Goal: Task Accomplishment & Management: Use online tool/utility

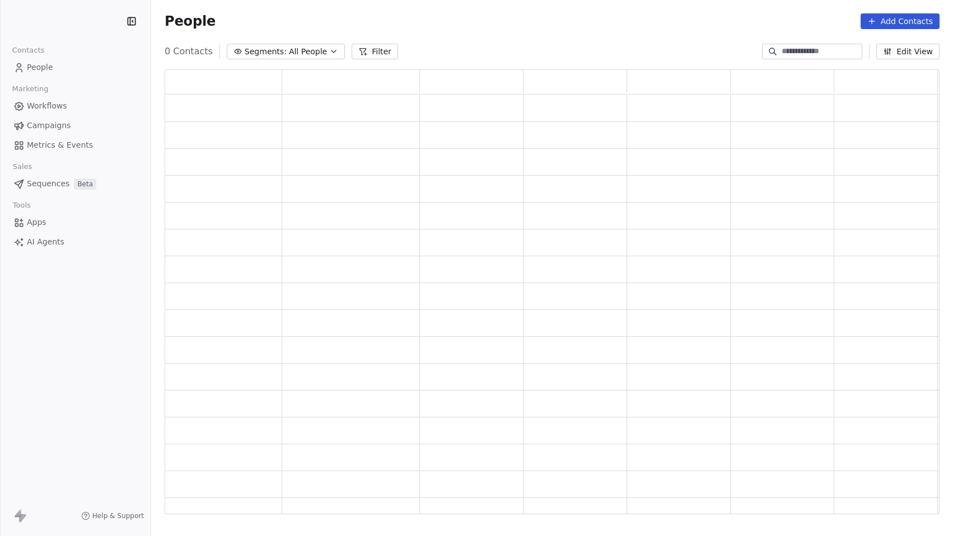
scroll to position [437, 767]
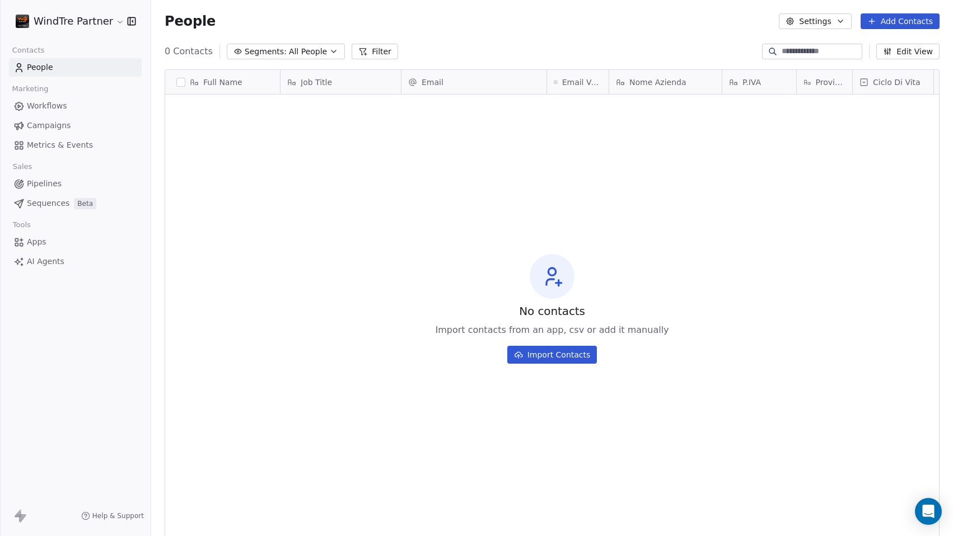
scroll to position [464, 793]
click at [42, 68] on span "People" at bounding box center [40, 68] width 26 height 12
click at [903, 26] on button "Add Contacts" at bounding box center [900, 21] width 79 height 16
click at [903, 26] on html "WindTre Partner Contacts People Marketing Workflows Campaigns Metrics & Events …" at bounding box center [476, 268] width 953 height 536
click at [880, 47] on span "Create new contact" at bounding box center [903, 46] width 77 height 12
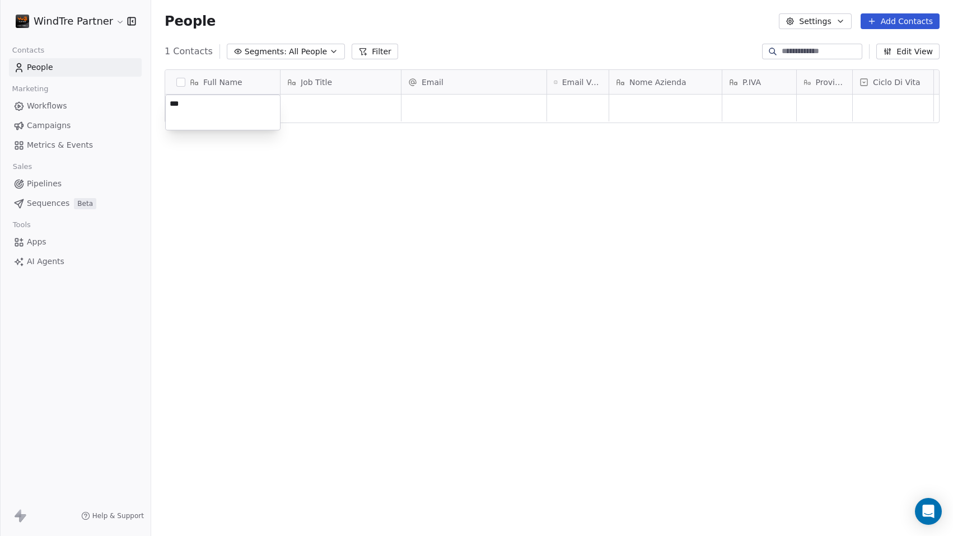
type textarea "****"
click at [429, 110] on html "WindTre Partner Contacts People Marketing Workflows Campaigns Metrics & Events …" at bounding box center [476, 268] width 953 height 536
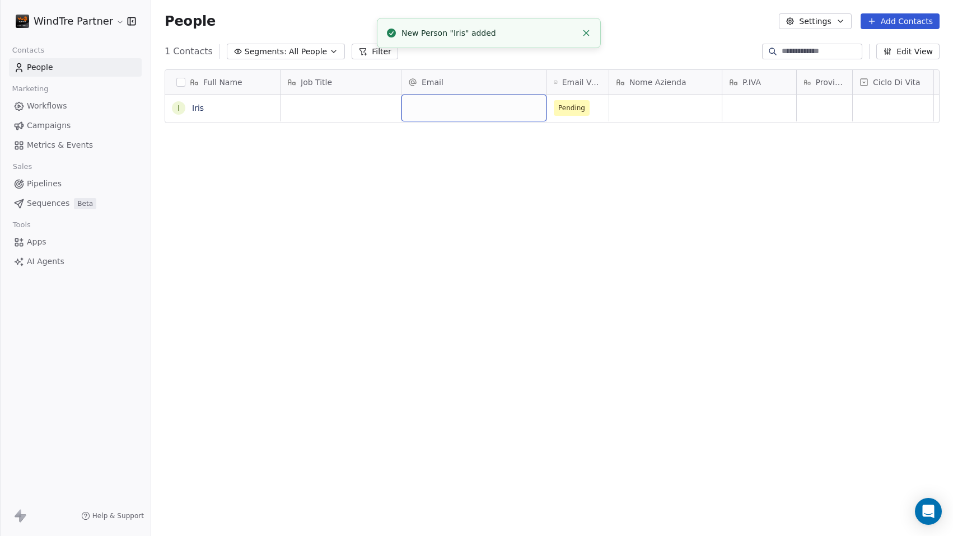
click at [430, 108] on div "grid" at bounding box center [473, 108] width 145 height 27
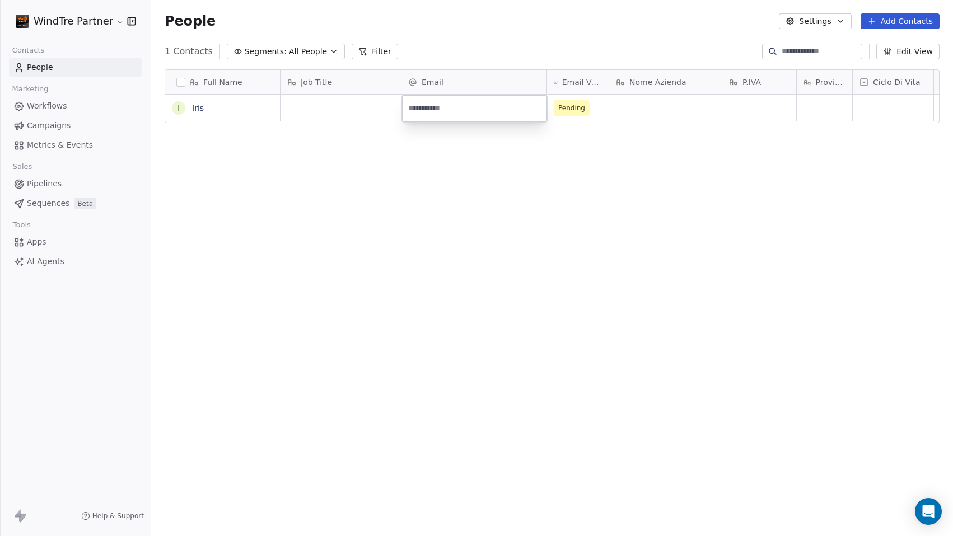
type input "**********"
type textarea "**********"
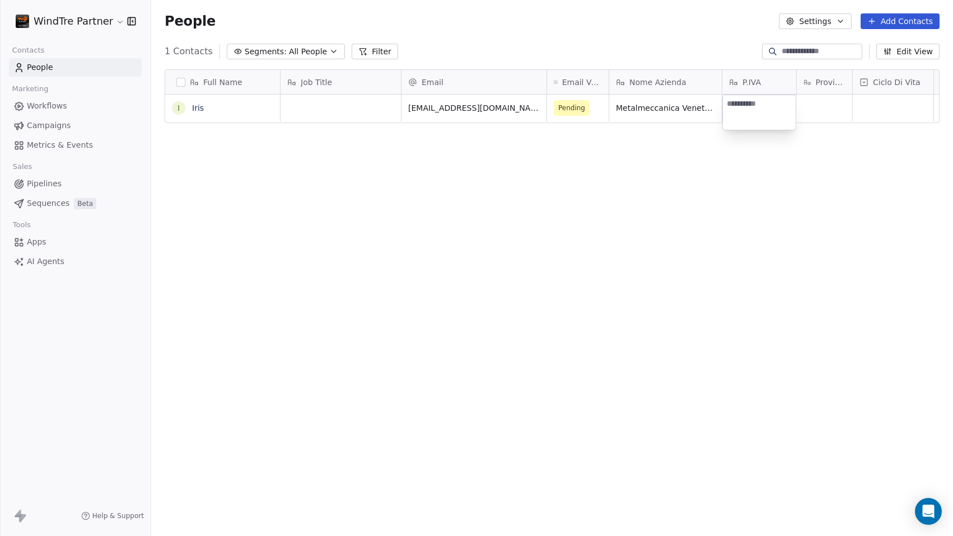
type textarea "**********"
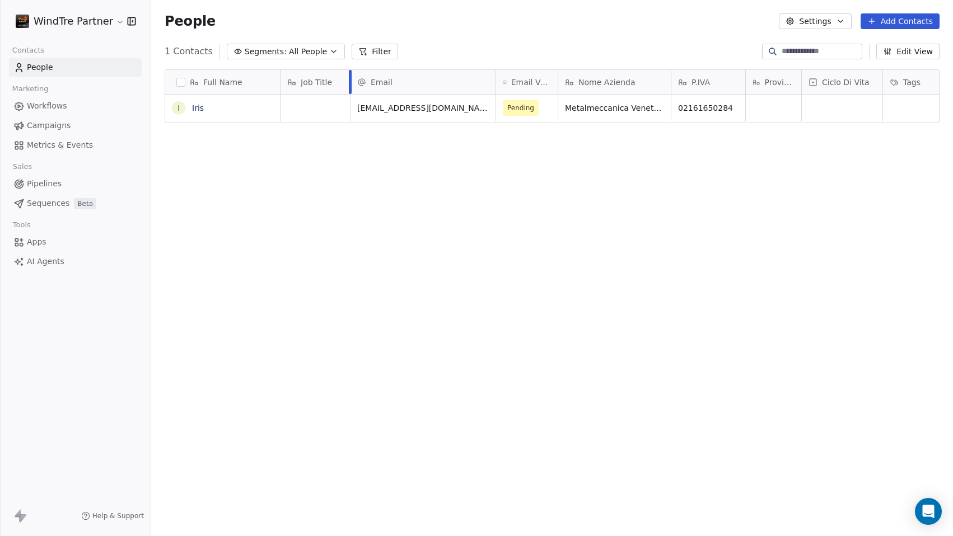
drag, startPoint x: 400, startPoint y: 81, endPoint x: 349, endPoint y: 84, distance: 51.0
click at [349, 84] on div at bounding box center [350, 82] width 3 height 24
click at [311, 112] on div "grid" at bounding box center [315, 108] width 69 height 27
type textarea "*********"
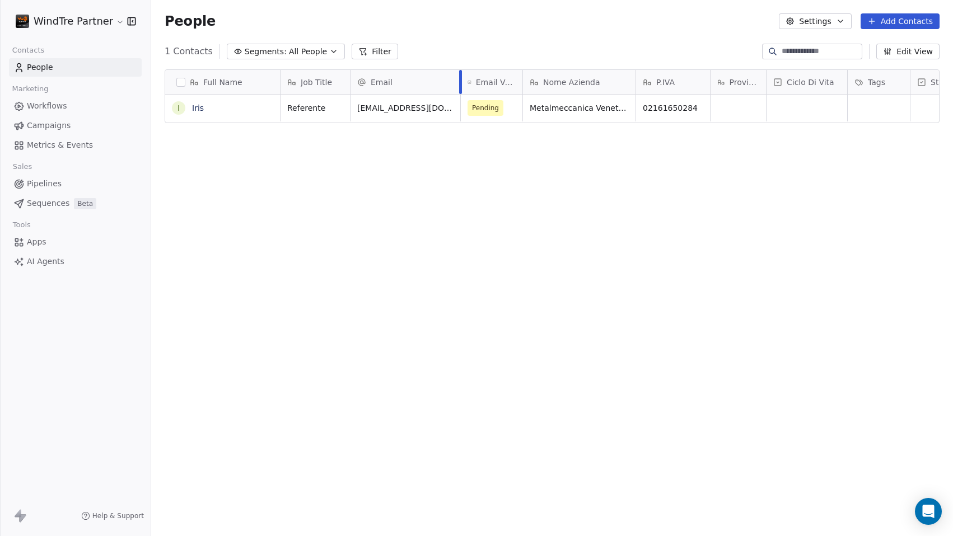
drag, startPoint x: 495, startPoint y: 76, endPoint x: 460, endPoint y: 74, distance: 35.3
click at [460, 74] on div at bounding box center [460, 82] width 3 height 24
click at [901, 50] on button "Edit View" at bounding box center [907, 52] width 63 height 16
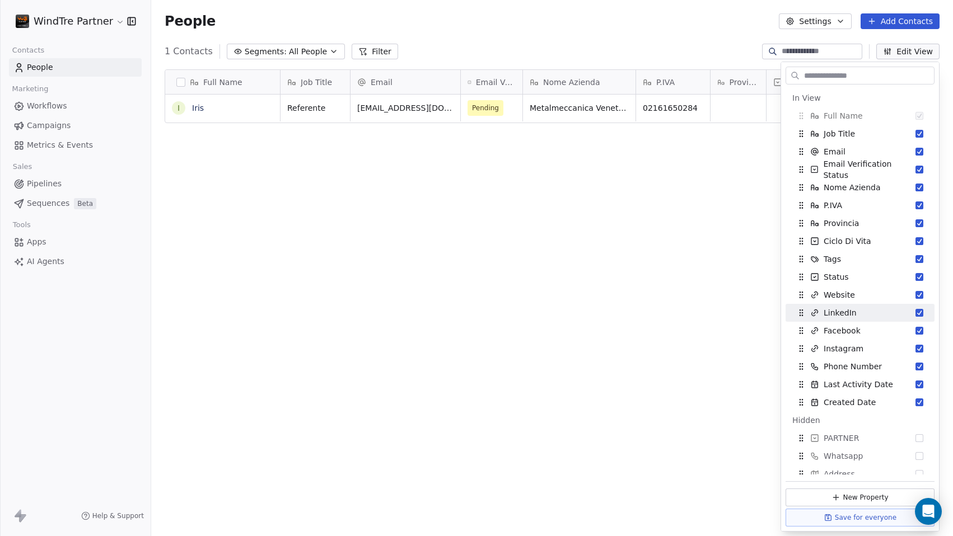
click at [683, 301] on div "Full Name I Iris Job Title Email Email Verification Status Nome Azienda P.IVA P…" at bounding box center [552, 296] width 802 height 472
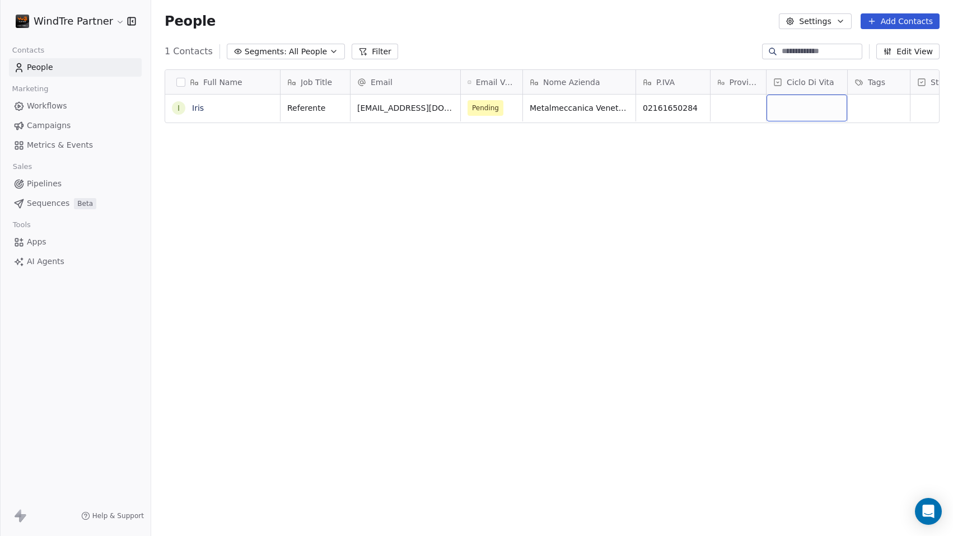
drag, startPoint x: 829, startPoint y: 113, endPoint x: 601, endPoint y: 120, distance: 227.4
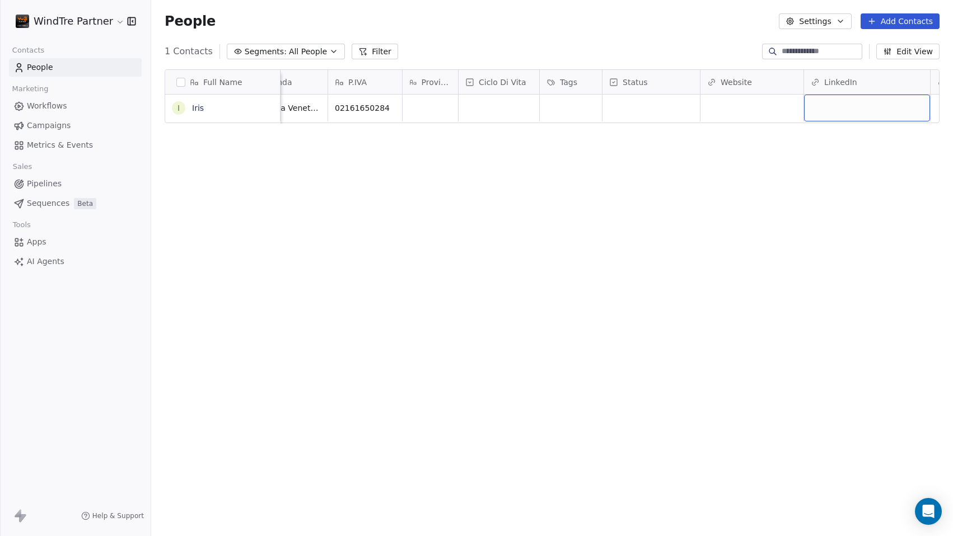
scroll to position [0, 412]
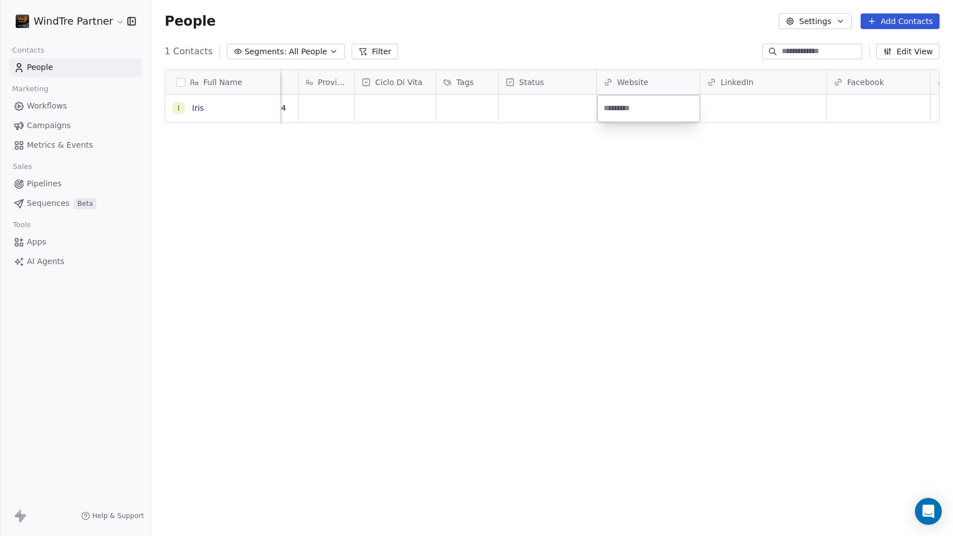
type input "**********"
click at [691, 107] on link "[URL][DOMAIN_NAME]" at bounding box center [647, 108] width 87 height 9
drag, startPoint x: 595, startPoint y: 80, endPoint x: 570, endPoint y: 80, distance: 25.2
click at [571, 80] on div at bounding box center [572, 82] width 3 height 24
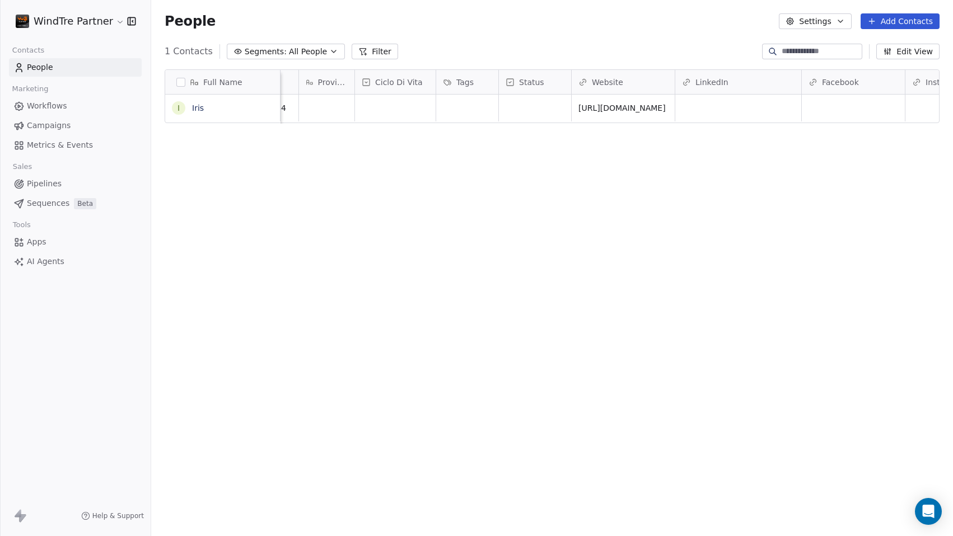
click at [800, 78] on div "LinkedIn" at bounding box center [738, 82] width 126 height 24
click at [830, 200] on html "WindTre Partner Contacts People Marketing Workflows Campaigns Metrics & Events …" at bounding box center [476, 268] width 953 height 536
click at [538, 104] on div "grid" at bounding box center [535, 108] width 72 height 27
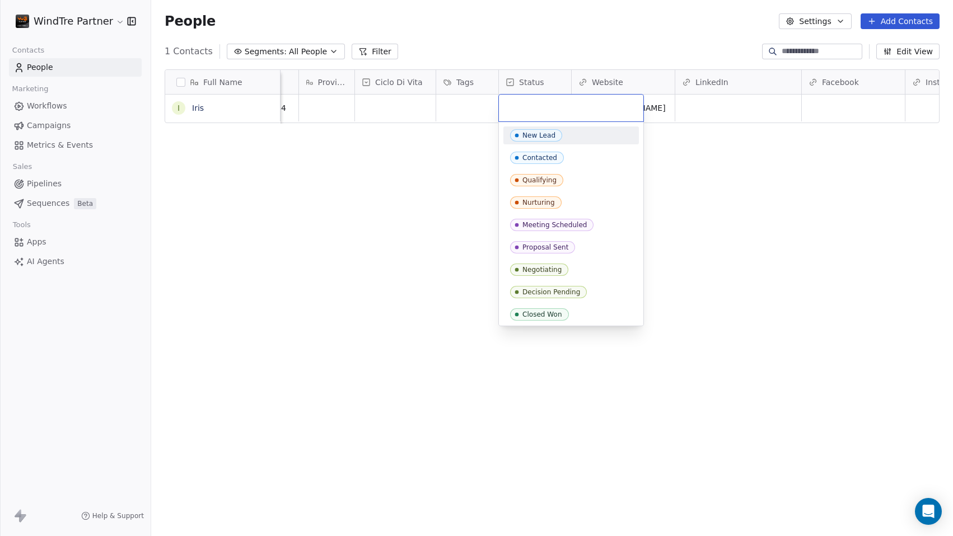
click at [543, 136] on div "New Lead" at bounding box center [538, 136] width 33 height 8
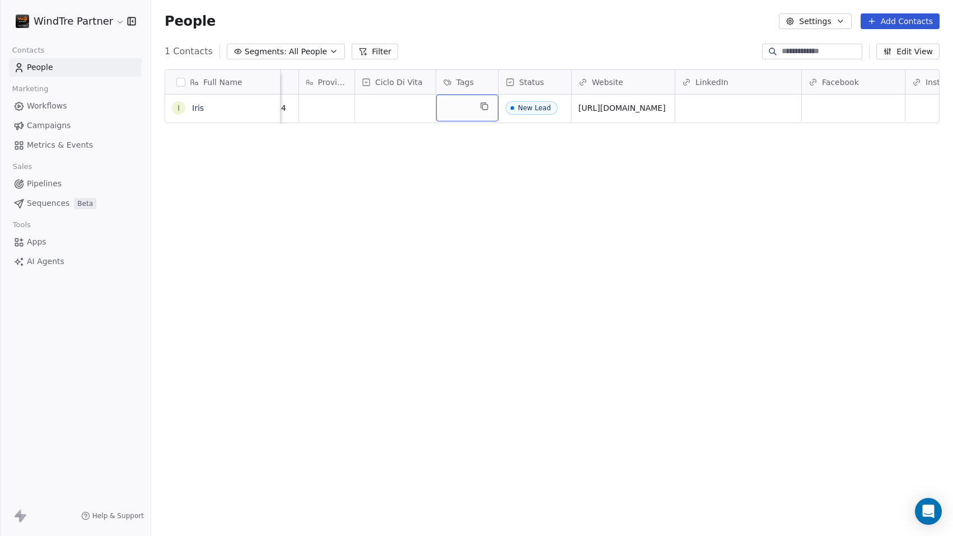
click at [468, 110] on div "grid" at bounding box center [467, 108] width 62 height 27
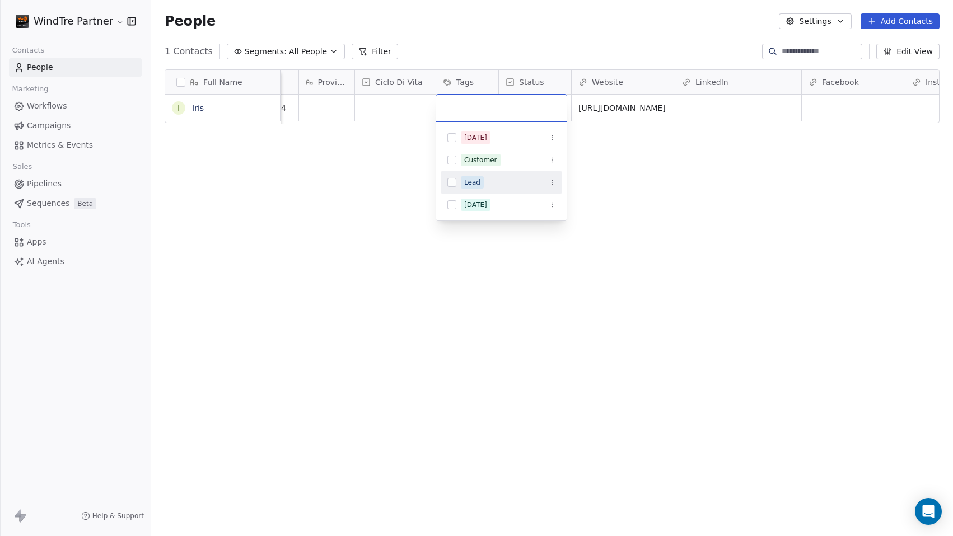
click at [475, 182] on div "Lead" at bounding box center [472, 182] width 16 height 10
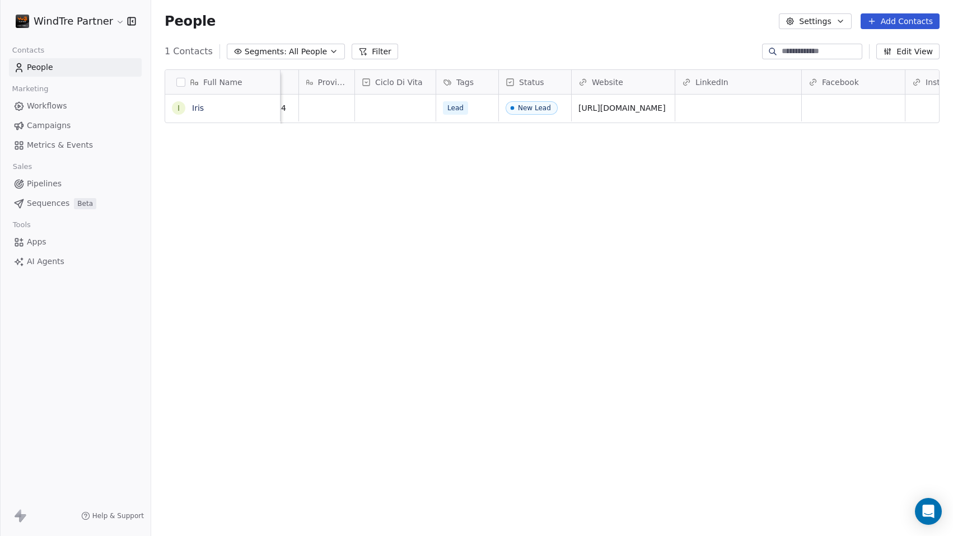
click at [354, 163] on html "WindTre Partner Contacts People Marketing Workflows Campaigns Metrics & Events …" at bounding box center [476, 268] width 953 height 536
click at [559, 110] on div "New Lead" at bounding box center [542, 108] width 87 height 27
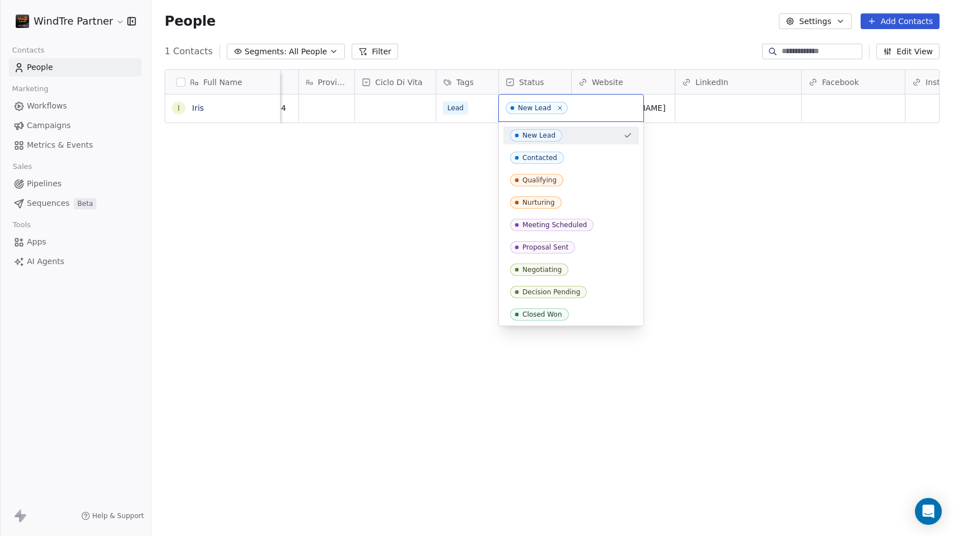
click at [559, 110] on icon at bounding box center [560, 108] width 7 height 7
click at [552, 157] on div "Contacted" at bounding box center [539, 158] width 35 height 8
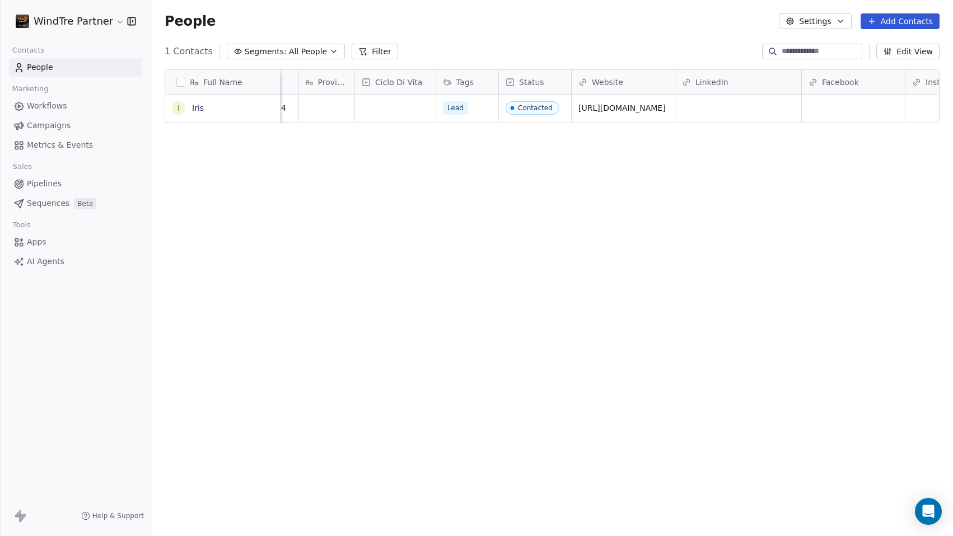
click at [451, 158] on div "Full Name I Iris Email Email Verification Status Nome Azienda P.IVA Provincia C…" at bounding box center [552, 296] width 802 height 472
click at [485, 111] on button "grid" at bounding box center [484, 106] width 13 height 13
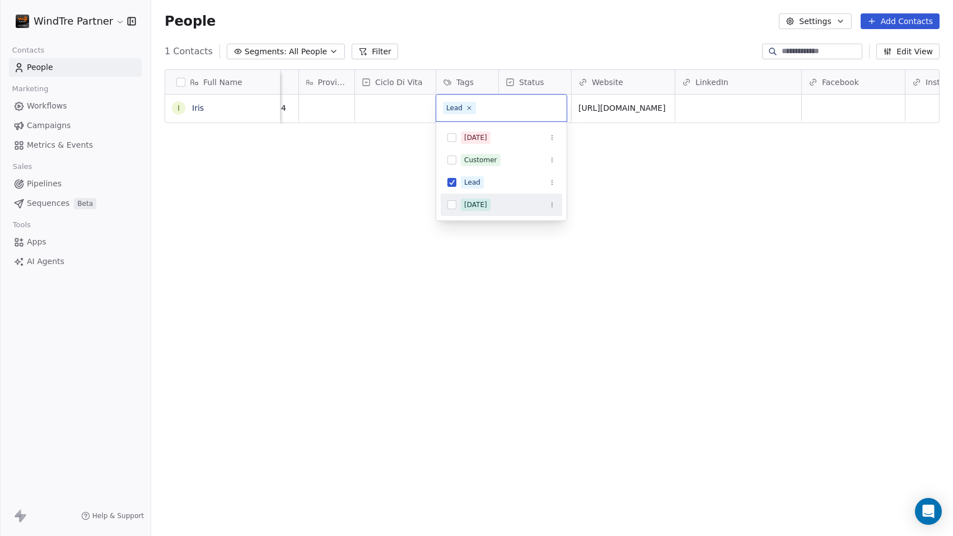
click at [353, 206] on html "WindTre Partner Contacts People Marketing Workflows Campaigns Metrics & Events …" at bounding box center [476, 268] width 953 height 536
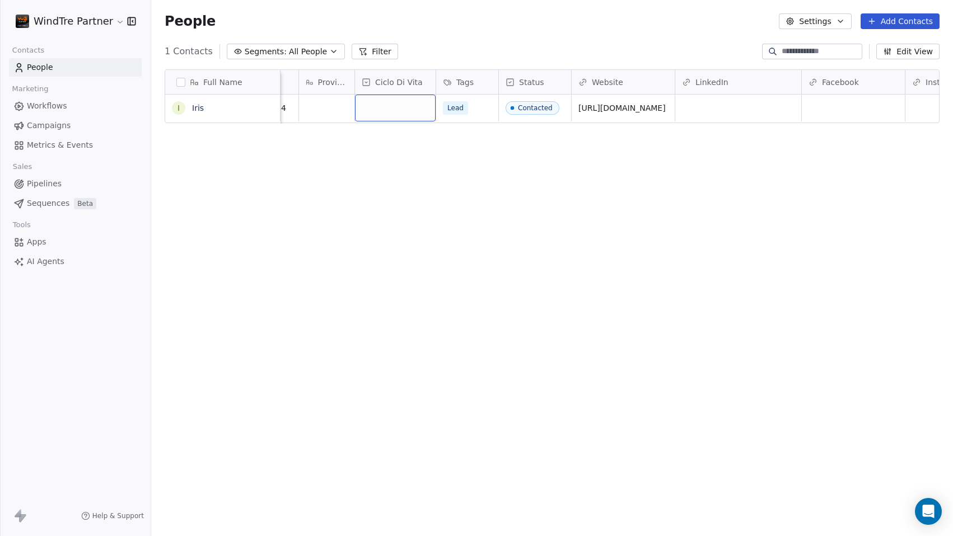
click at [392, 109] on div "grid" at bounding box center [395, 108] width 81 height 27
click at [394, 139] on div "Prospect" at bounding box center [388, 138] width 29 height 10
click at [324, 107] on div "grid" at bounding box center [326, 108] width 55 height 27
type textarea "**"
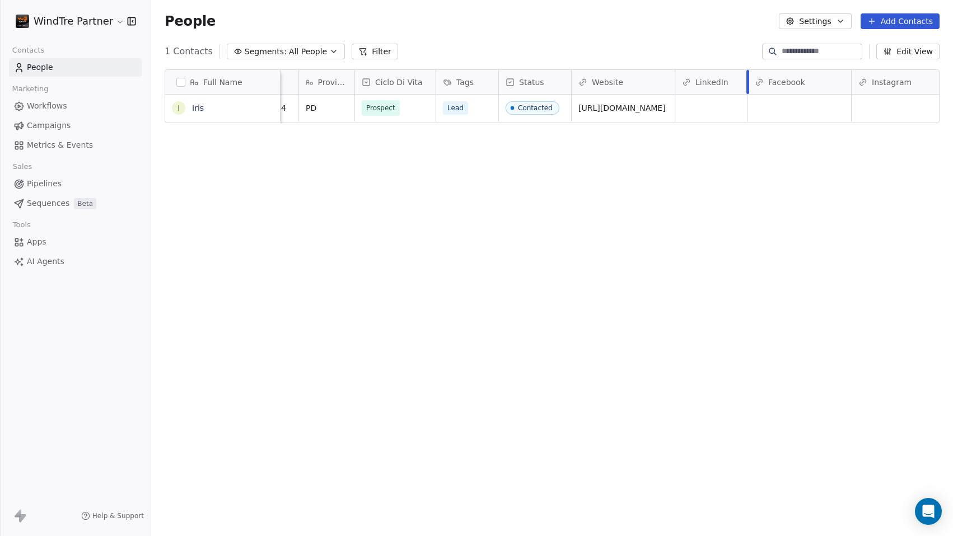
drag, startPoint x: 801, startPoint y: 85, endPoint x: 747, endPoint y: 89, distance: 53.9
click at [747, 89] on div at bounding box center [747, 82] width 3 height 24
drag, startPoint x: 850, startPoint y: 84, endPoint x: 830, endPoint y: 83, distance: 20.2
click at [830, 83] on div at bounding box center [831, 82] width 3 height 24
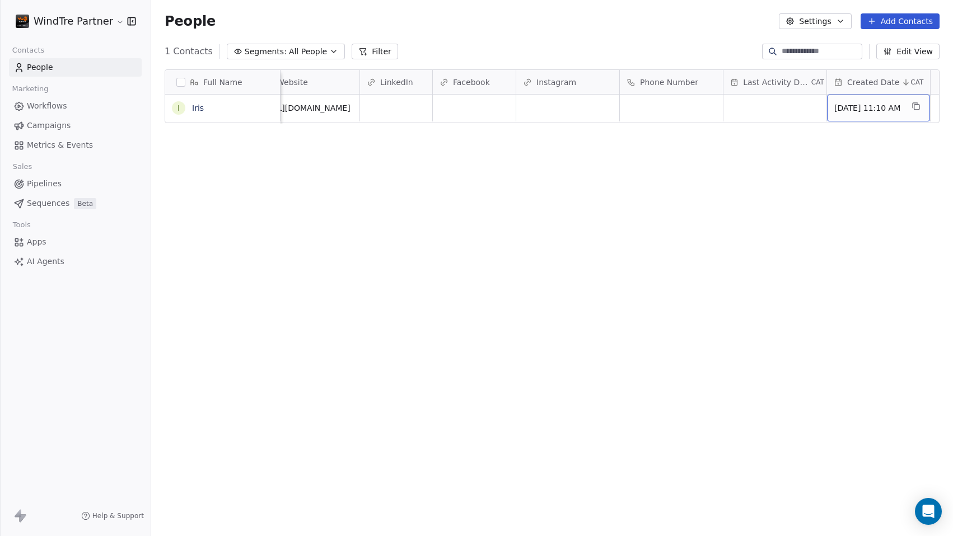
scroll to position [0, 754]
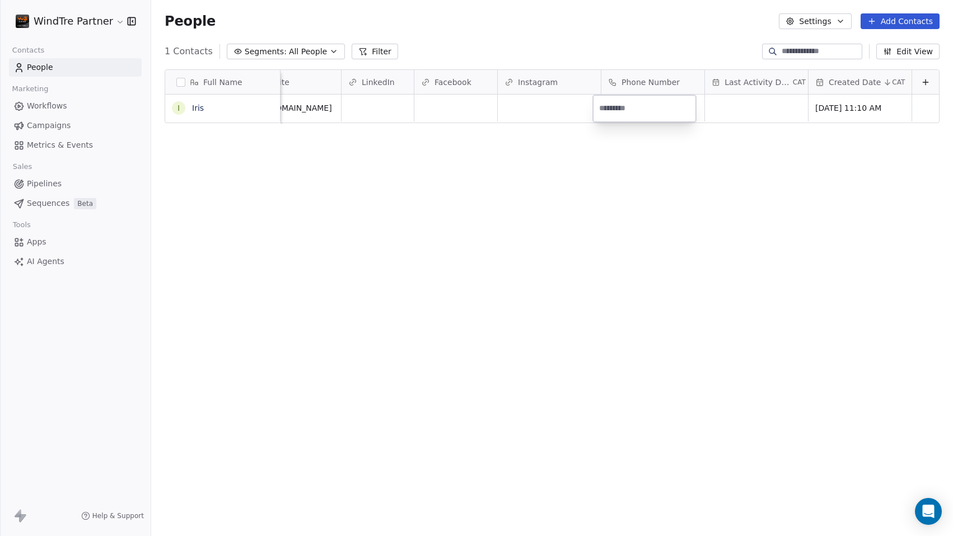
type input "**********"
click at [639, 171] on html "**********" at bounding box center [476, 268] width 953 height 536
drag, startPoint x: 695, startPoint y: 82, endPoint x: 684, endPoint y: 80, distance: 12.0
click at [684, 80] on div "Phone Number" at bounding box center [659, 82] width 92 height 24
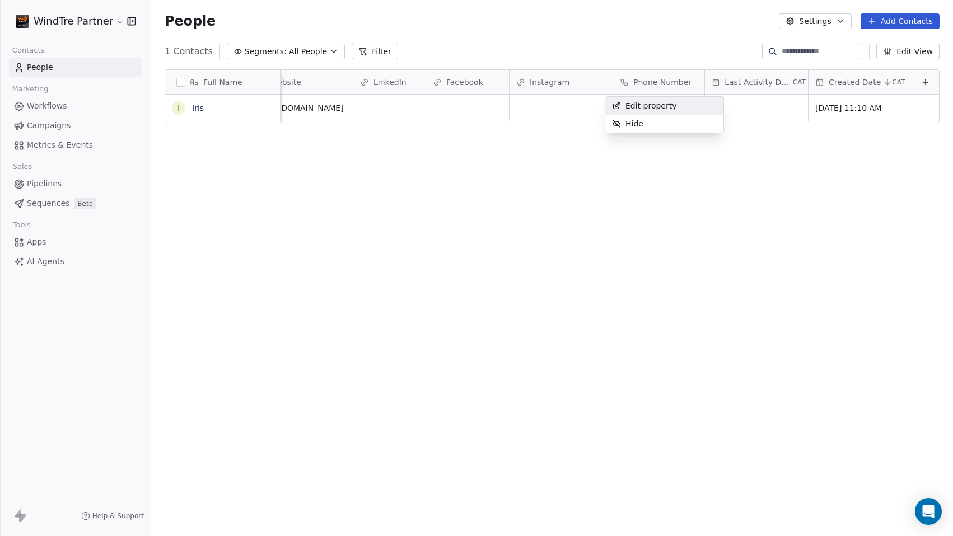
click at [796, 162] on html "WindTre Partner Contacts People Marketing Workflows Campaigns Metrics & Events …" at bounding box center [476, 268] width 953 height 536
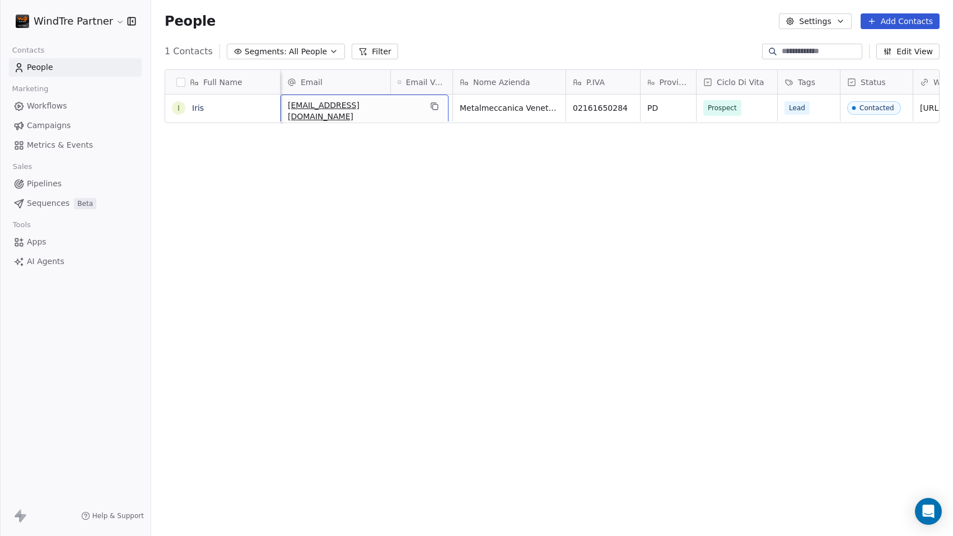
scroll to position [0, 0]
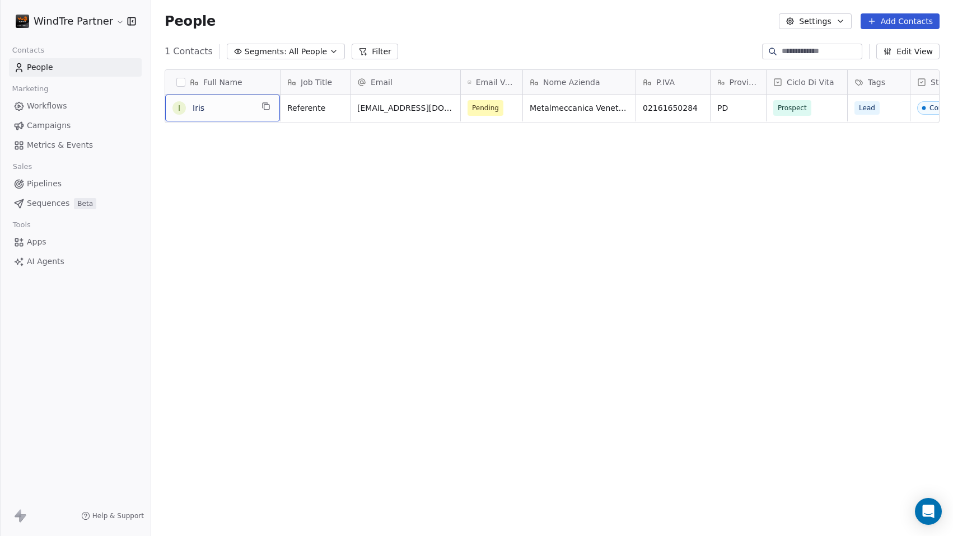
click at [43, 263] on span "AI Agents" at bounding box center [46, 262] width 38 height 12
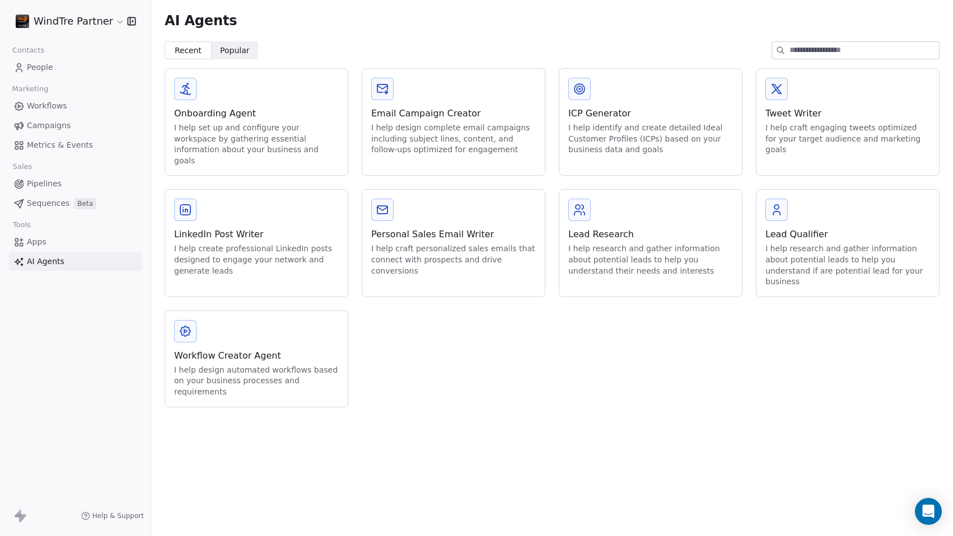
click at [52, 203] on span "Sequences" at bounding box center [48, 204] width 43 height 12
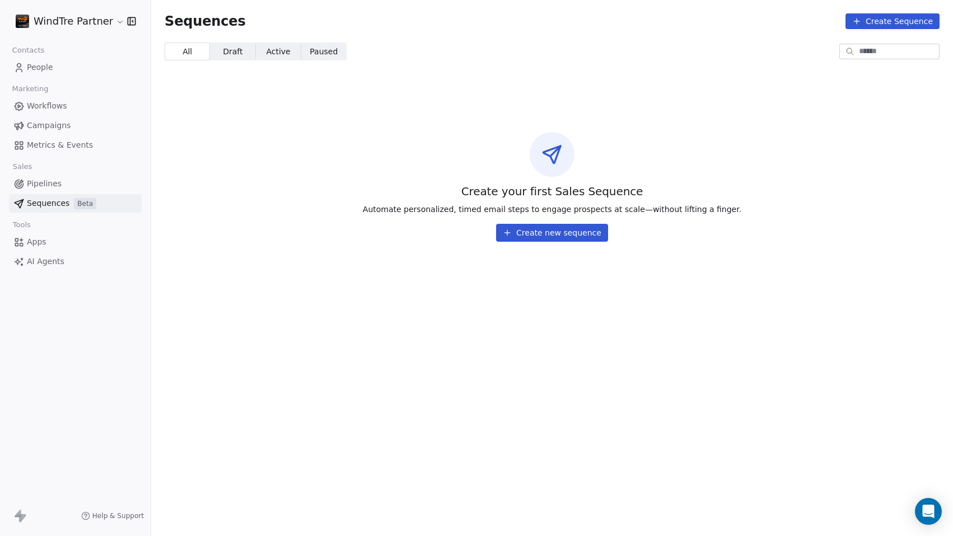
click at [48, 265] on span "AI Agents" at bounding box center [46, 262] width 38 height 12
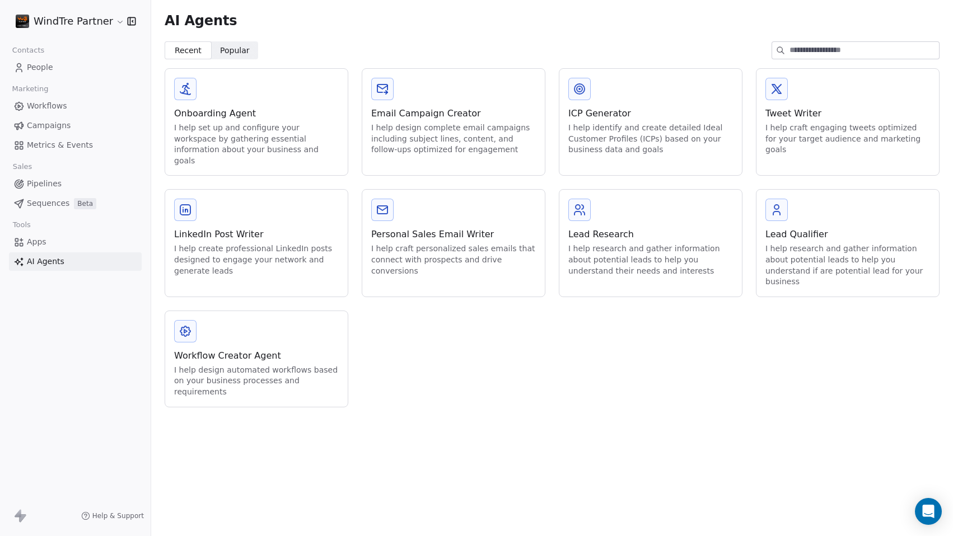
click at [484, 268] on div "Personal Sales Email Writer I help craft personalized sales emails that connect…" at bounding box center [453, 238] width 183 height 96
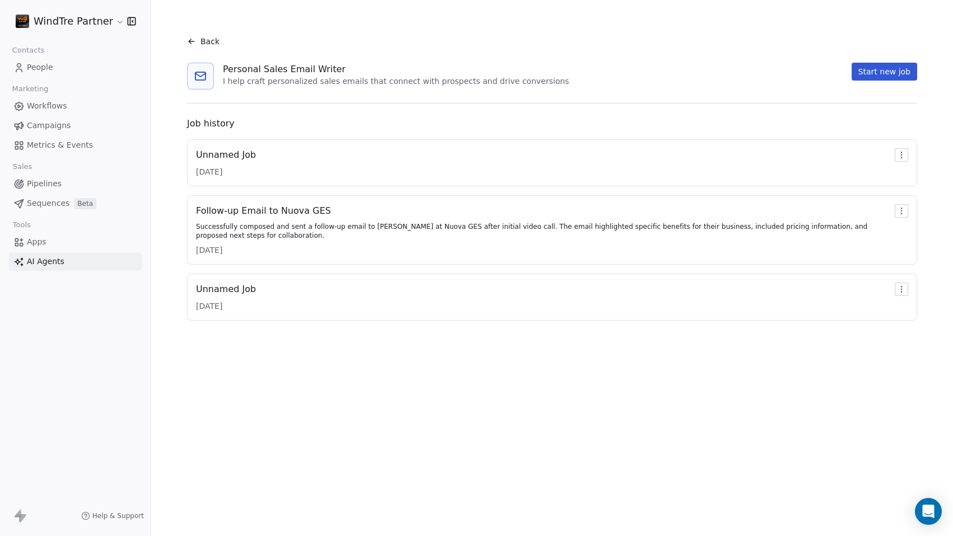
click at [863, 77] on button "Start new job" at bounding box center [885, 72] width 66 height 18
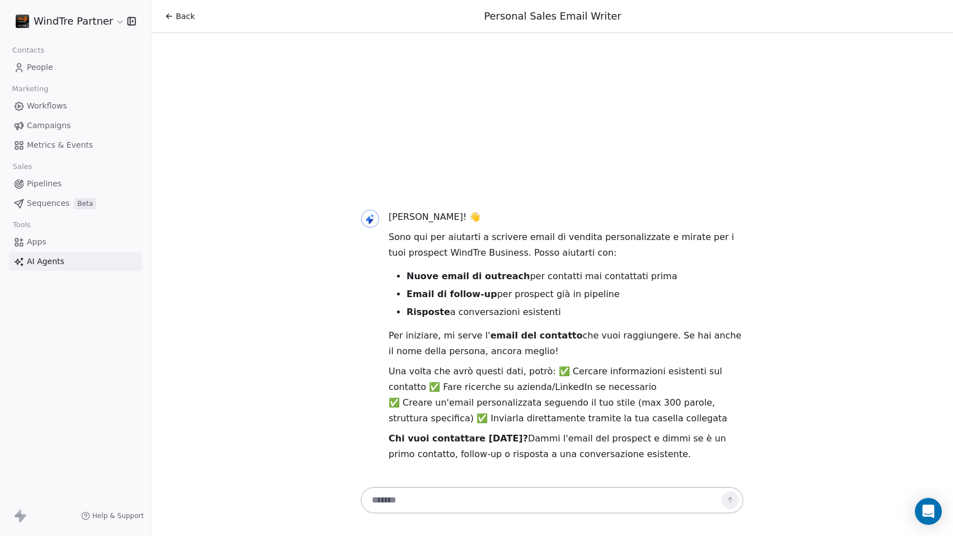
click at [451, 498] on textarea at bounding box center [541, 500] width 351 height 21
paste textarea "**********"
click at [540, 505] on textarea "**********" at bounding box center [541, 500] width 351 height 21
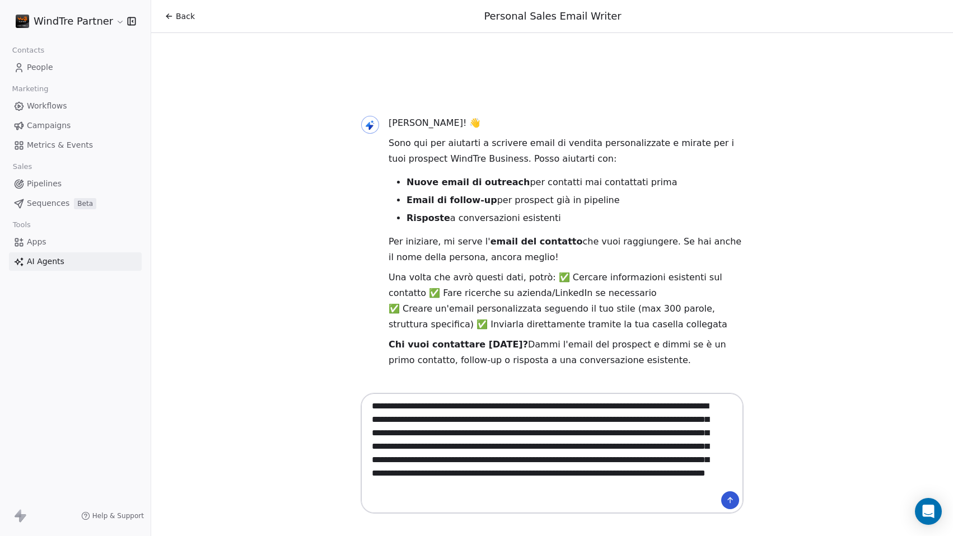
drag, startPoint x: 658, startPoint y: 490, endPoint x: 669, endPoint y: 496, distance: 12.8
click at [658, 489] on textarea "**********" at bounding box center [541, 453] width 351 height 115
type textarea "**********"
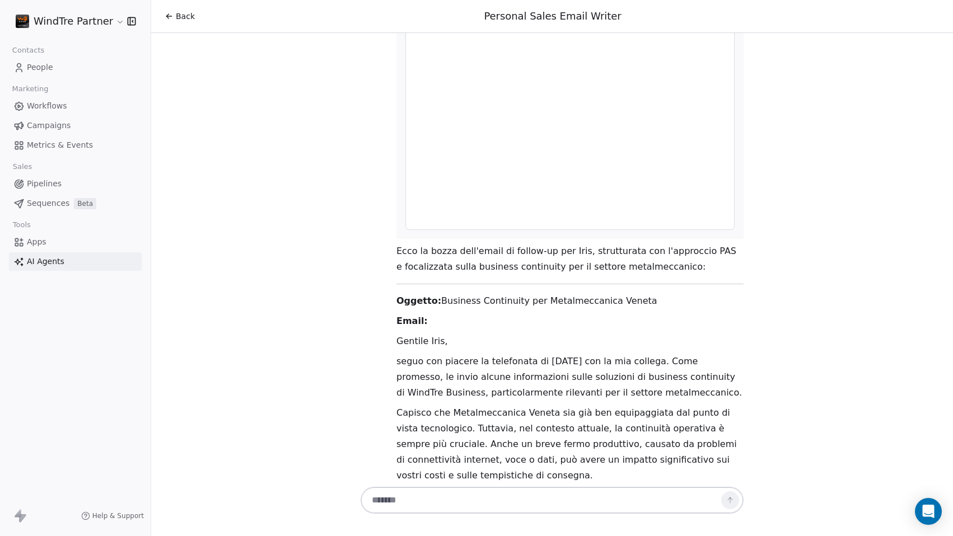
scroll to position [1259, 0]
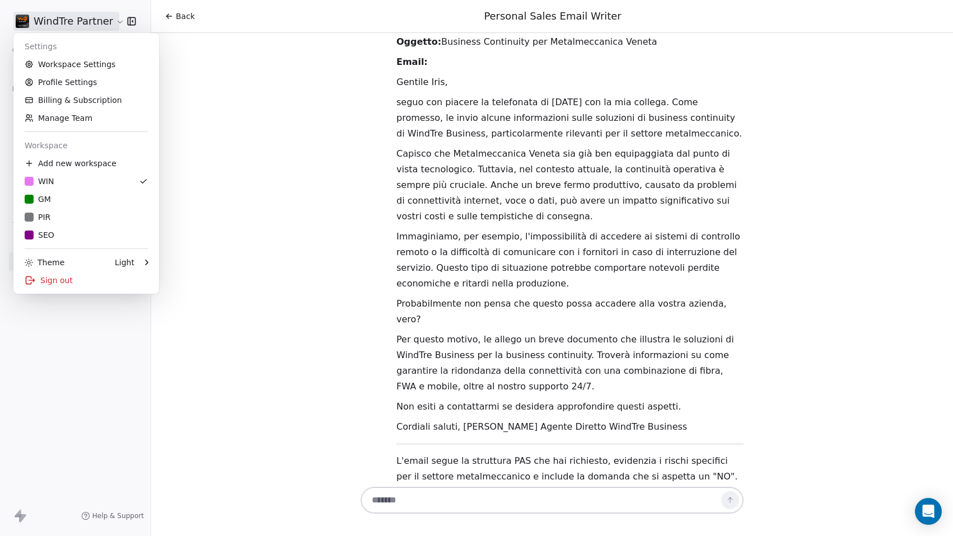
click at [113, 25] on html "WindTre Partner Contacts People Marketing Workflows Campaigns Metrics & Events …" at bounding box center [476, 268] width 953 height 536
click at [80, 68] on link "Workspace Settings" at bounding box center [86, 64] width 137 height 18
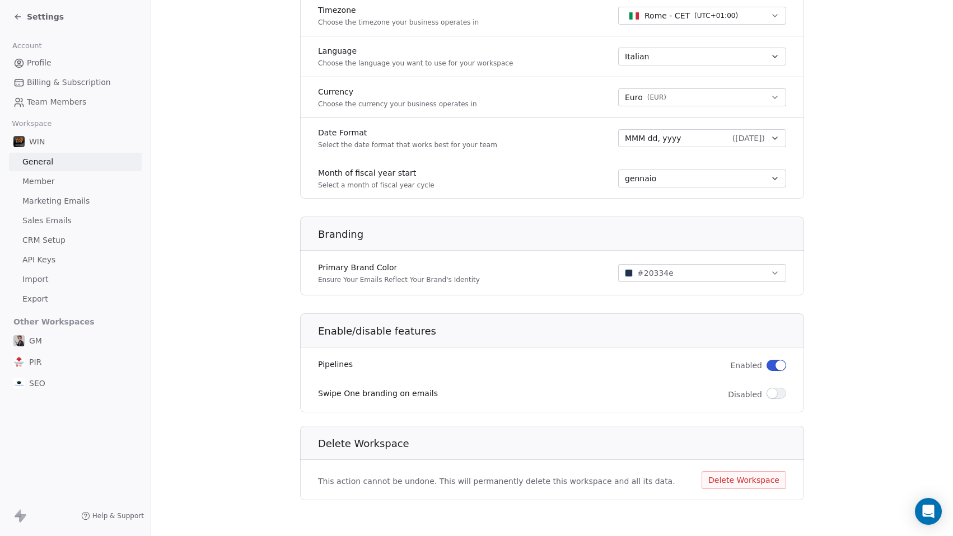
scroll to position [233, 0]
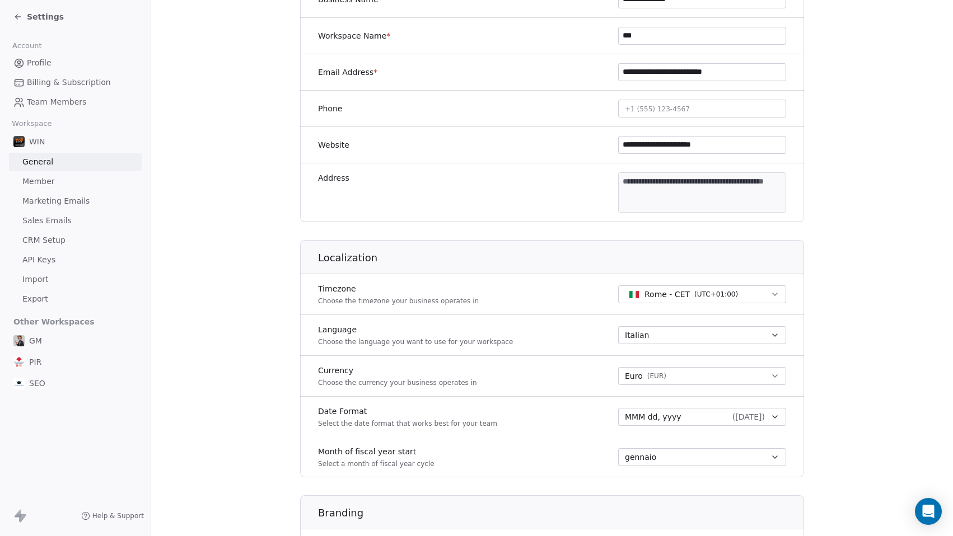
click at [52, 218] on span "Sales Emails" at bounding box center [46, 221] width 49 height 12
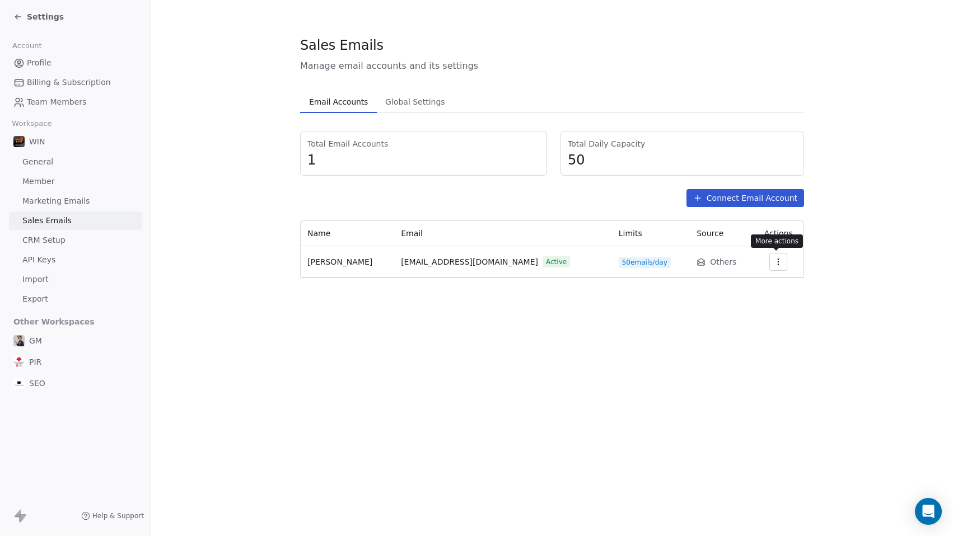
click at [778, 264] on icon "button" at bounding box center [778, 262] width 9 height 9
click at [751, 302] on span "Delete" at bounding box center [757, 306] width 26 height 12
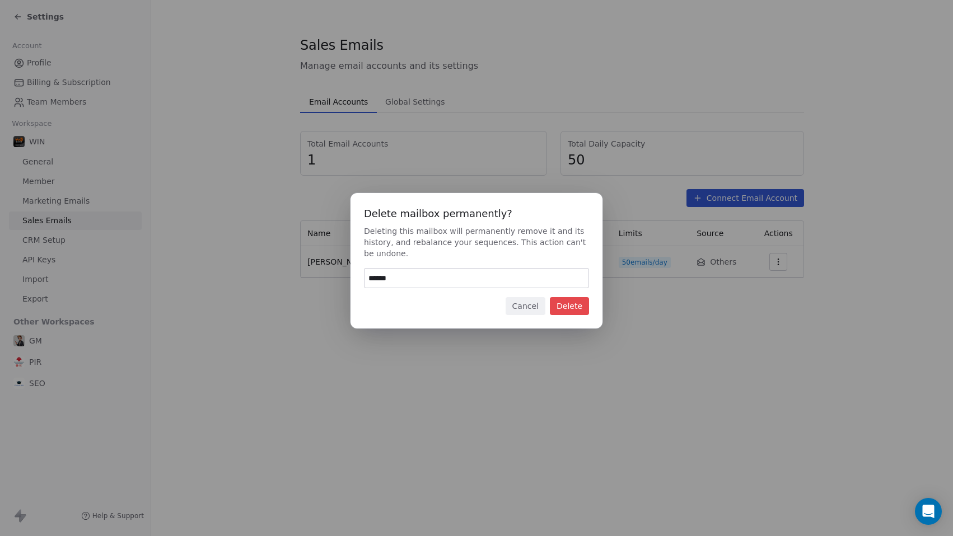
type input "******"
click at [570, 309] on button "Delete" at bounding box center [569, 306] width 39 height 18
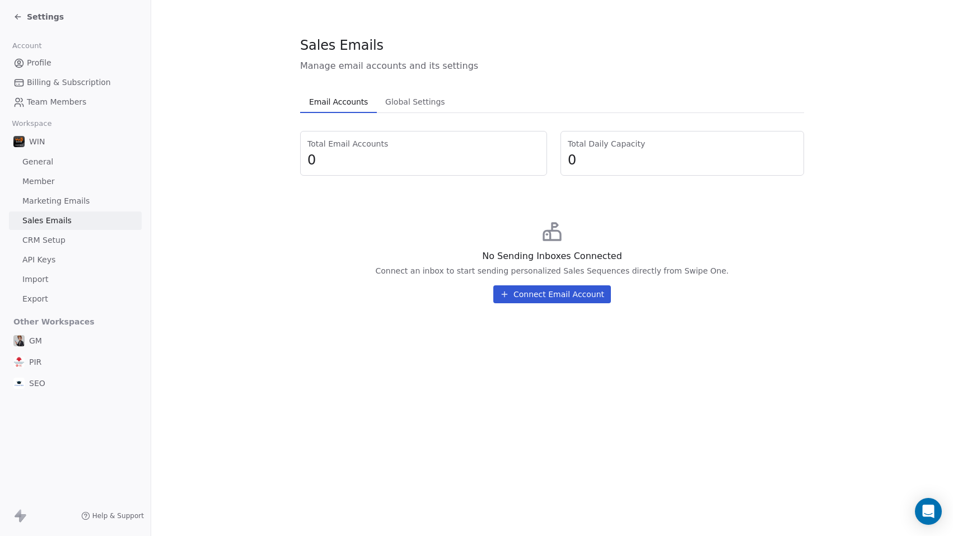
click at [426, 105] on span "Global Settings" at bounding box center [415, 102] width 69 height 16
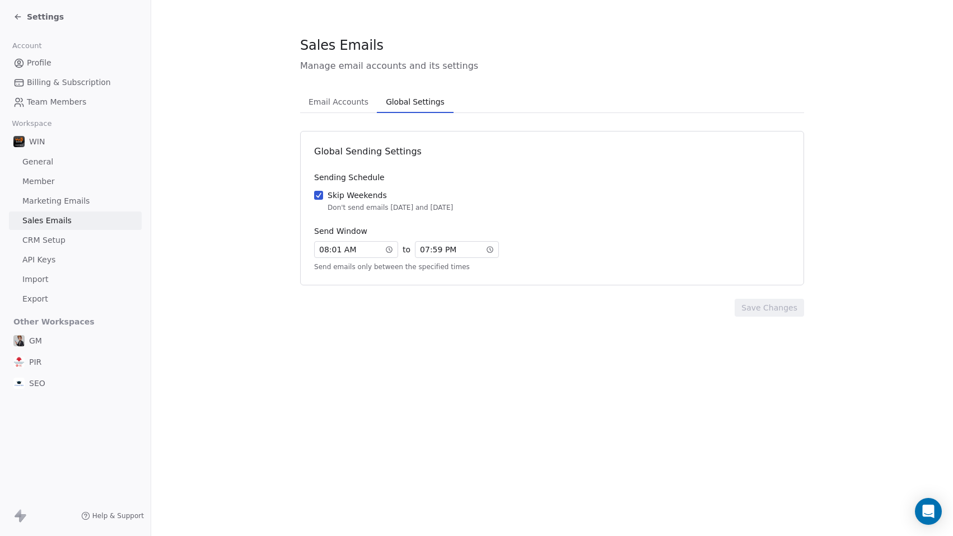
click at [351, 106] on span "Email Accounts" at bounding box center [338, 102] width 69 height 16
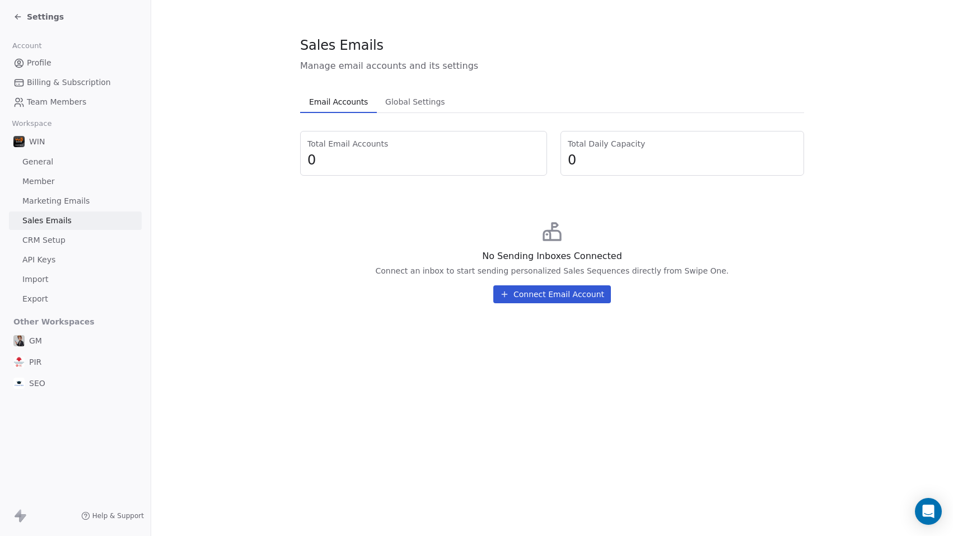
click at [63, 205] on span "Marketing Emails" at bounding box center [55, 201] width 67 height 12
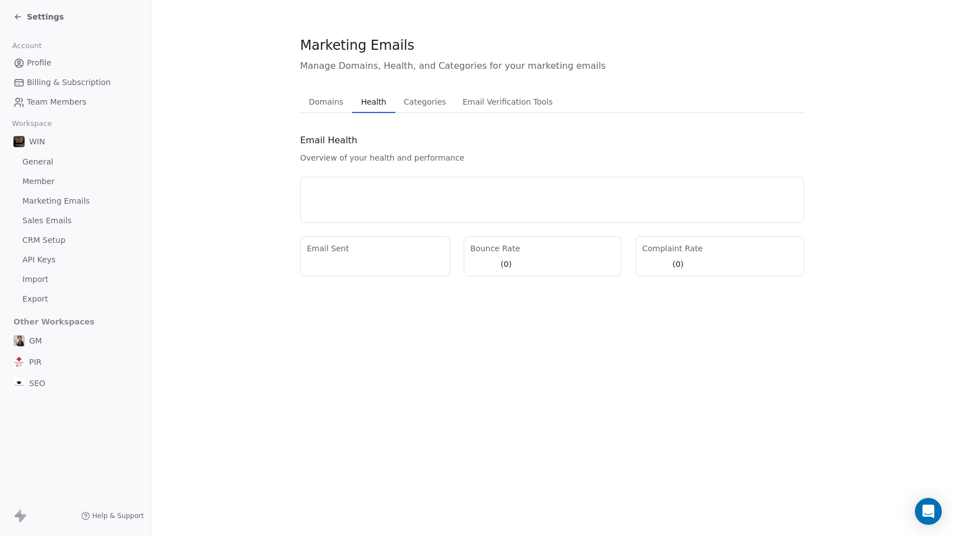
click at [364, 104] on span "Health" at bounding box center [374, 102] width 34 height 16
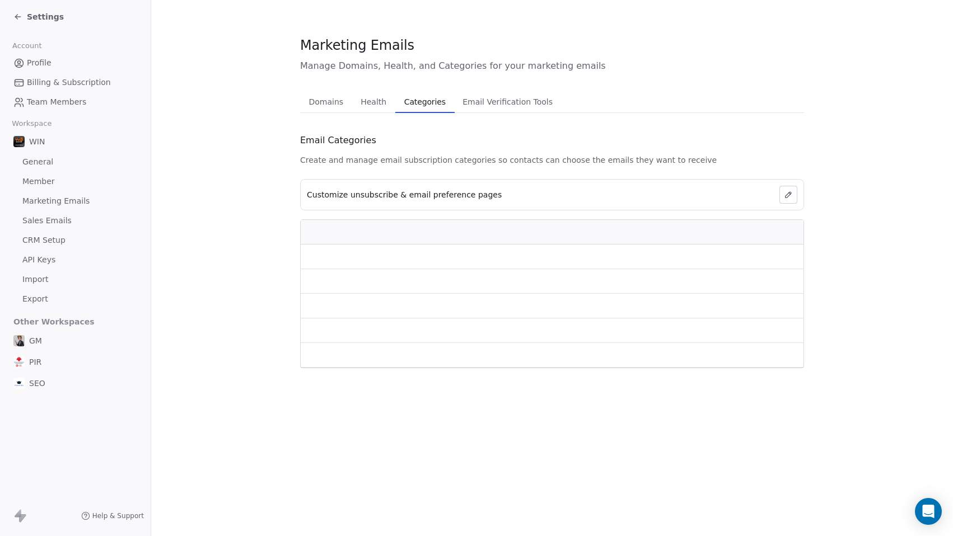
click at [414, 104] on span "Categories" at bounding box center [425, 102] width 50 height 16
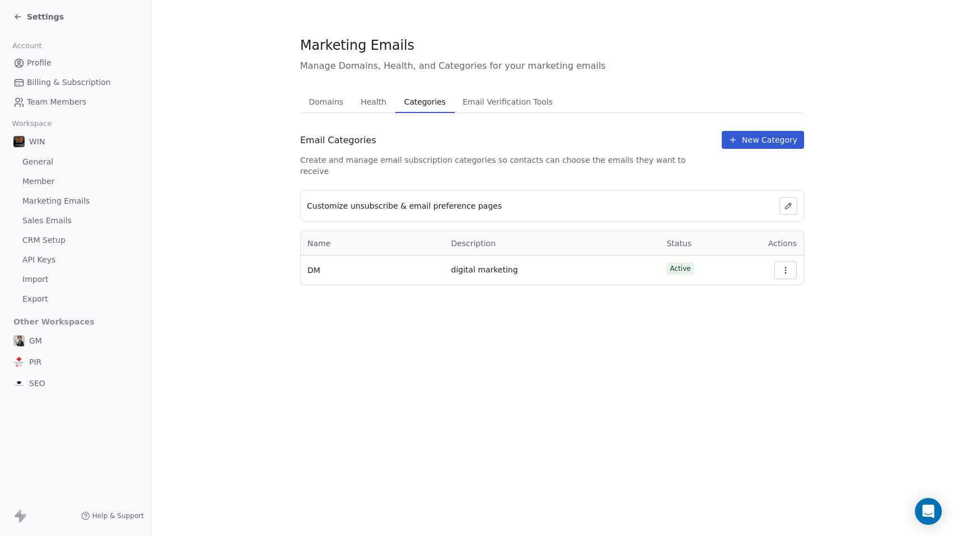
click at [787, 266] on icon "button" at bounding box center [785, 270] width 9 height 9
click at [611, 307] on section "Marketing Emails Manage Domains, Health, and Categories for your marketing emai…" at bounding box center [552, 160] width 802 height 321
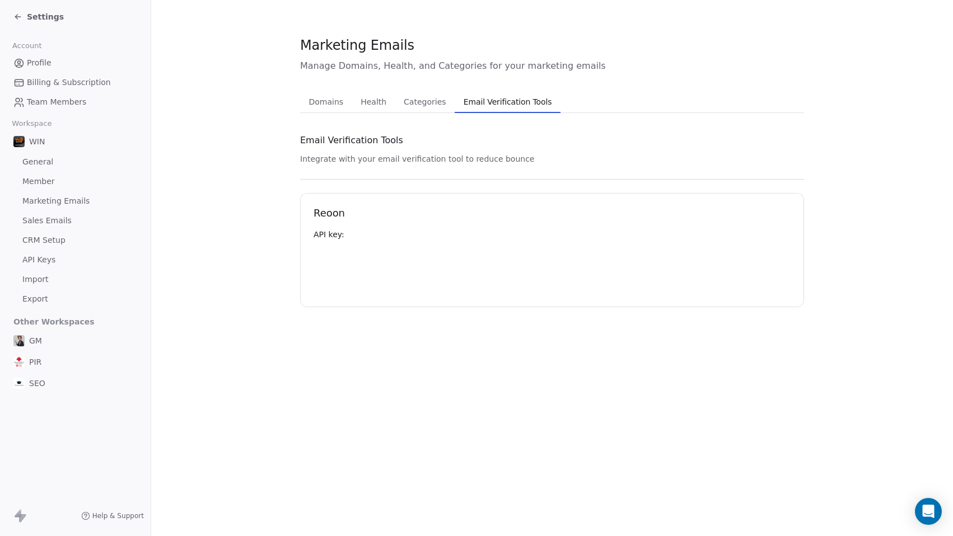
click at [489, 106] on span "Email Verification Tools" at bounding box center [507, 102] width 97 height 16
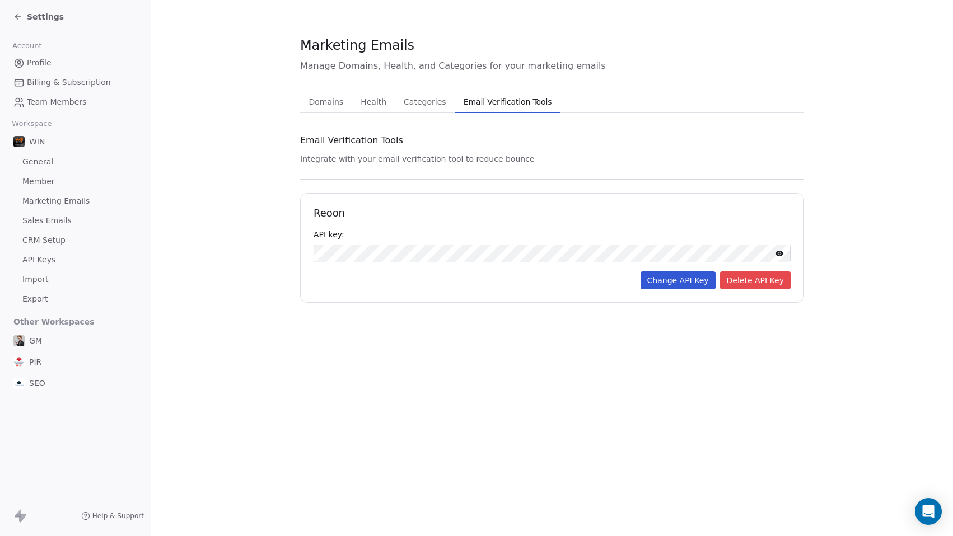
click at [321, 109] on span "Domains" at bounding box center [327, 102] width 44 height 16
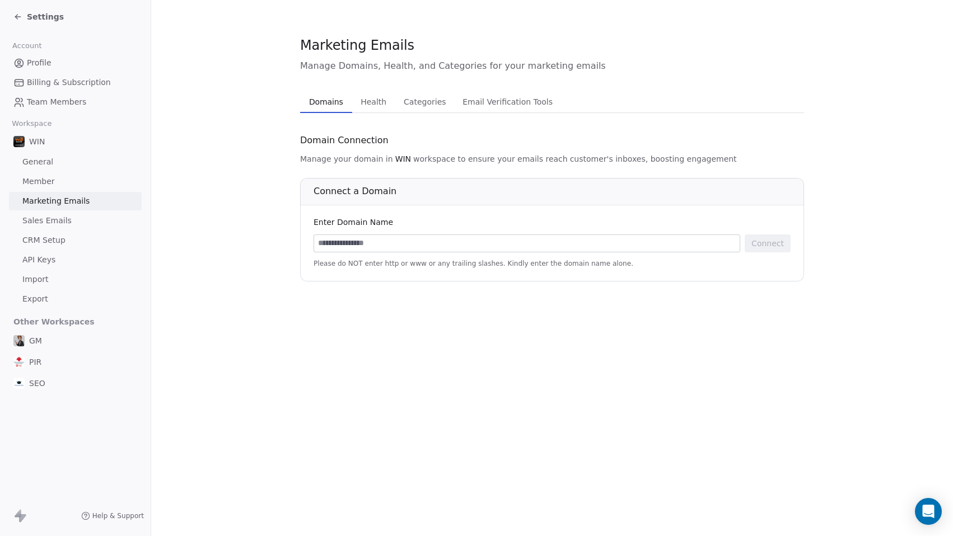
click at [43, 238] on span "CRM Setup" at bounding box center [43, 241] width 43 height 12
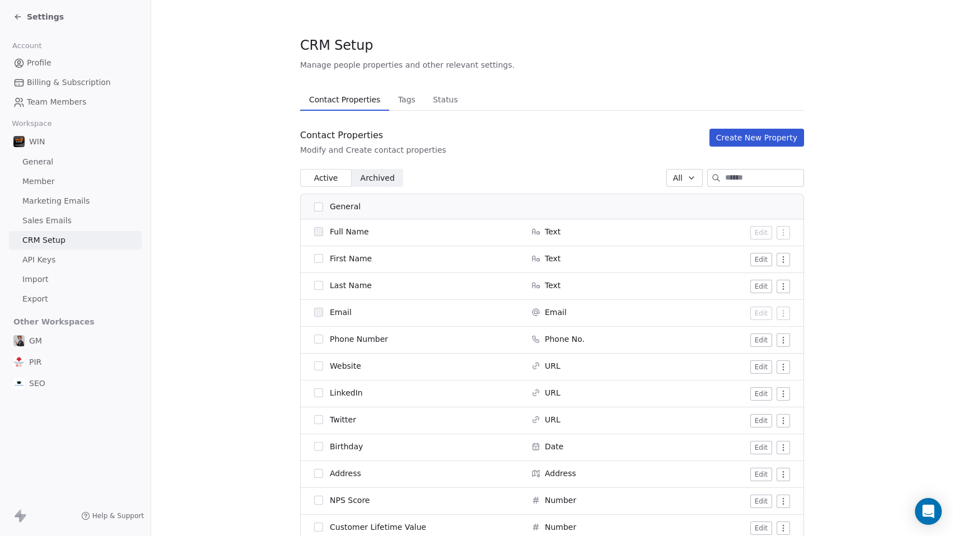
click at [40, 260] on span "API Keys" at bounding box center [38, 260] width 33 height 12
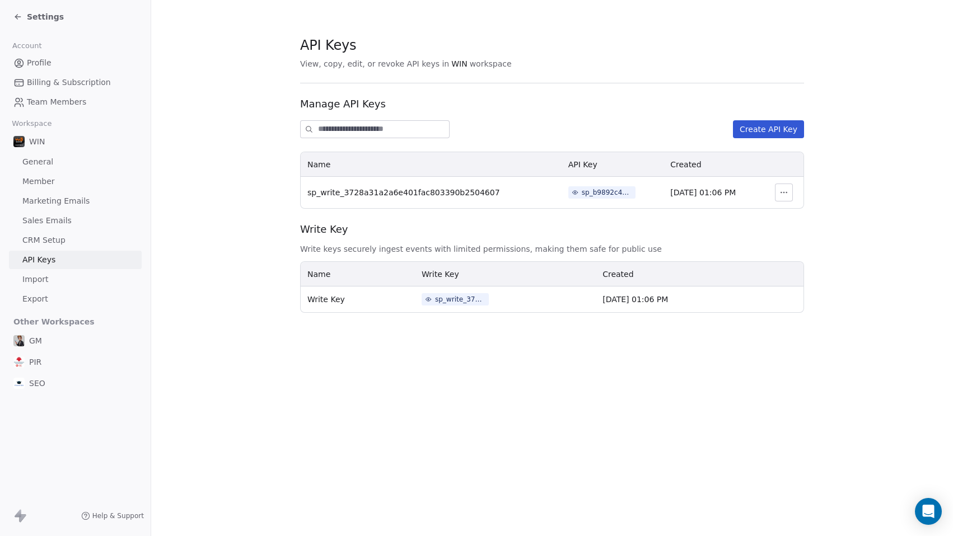
click at [45, 201] on span "Marketing Emails" at bounding box center [55, 201] width 67 height 12
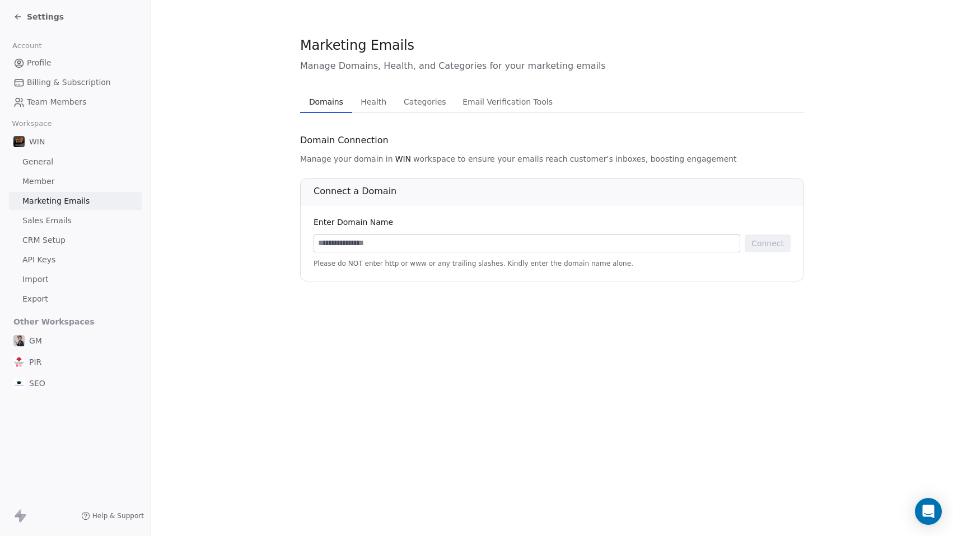
click at [47, 183] on span "Member" at bounding box center [38, 182] width 32 height 12
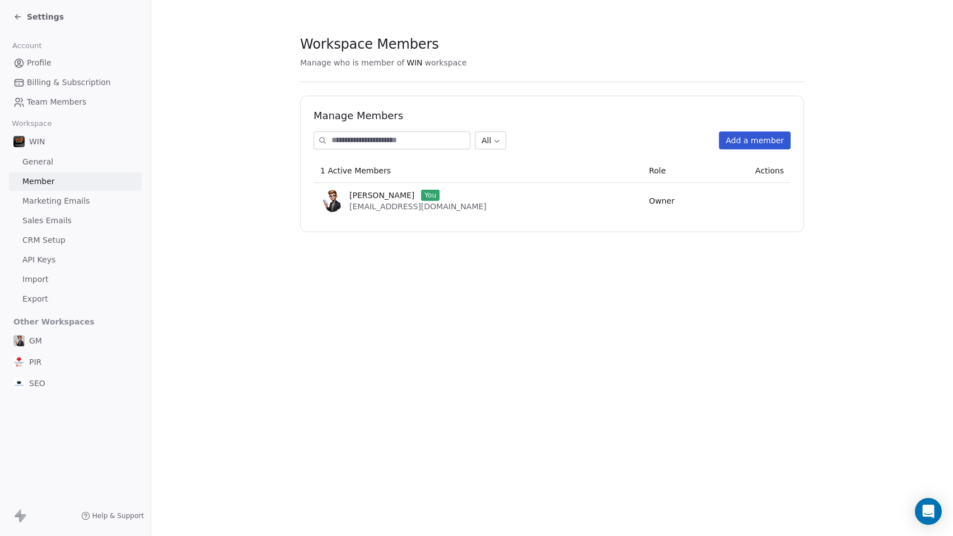
click at [44, 166] on span "General" at bounding box center [37, 162] width 31 height 12
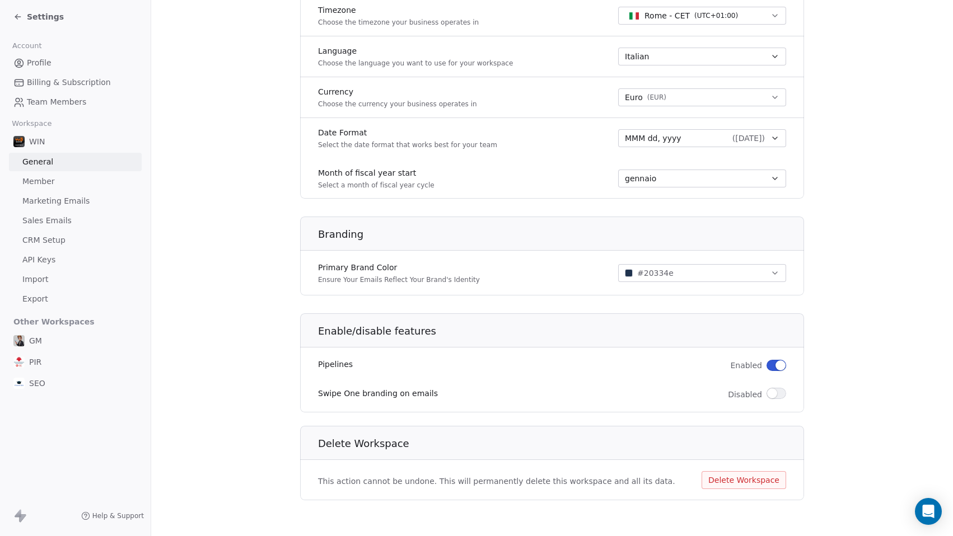
scroll to position [377, 0]
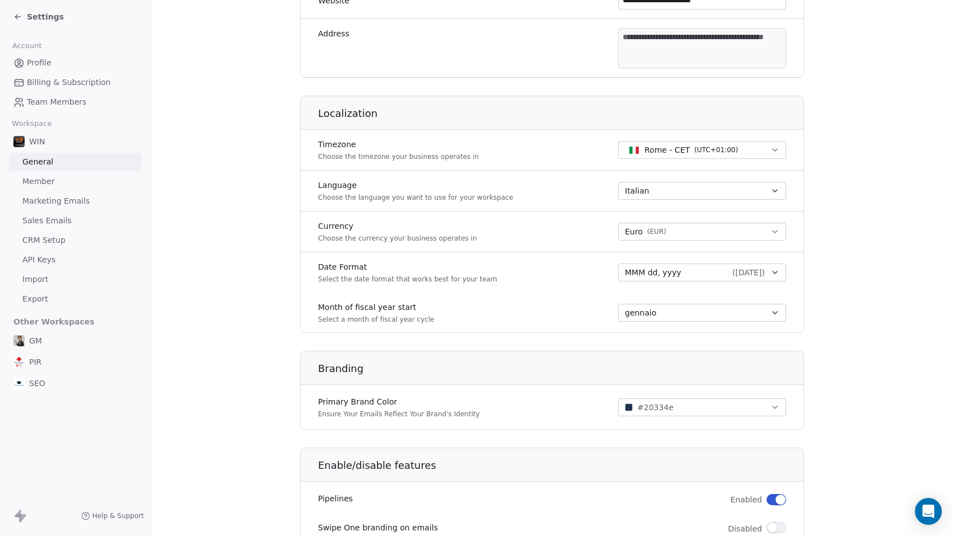
click at [43, 16] on span "Settings" at bounding box center [45, 16] width 37 height 11
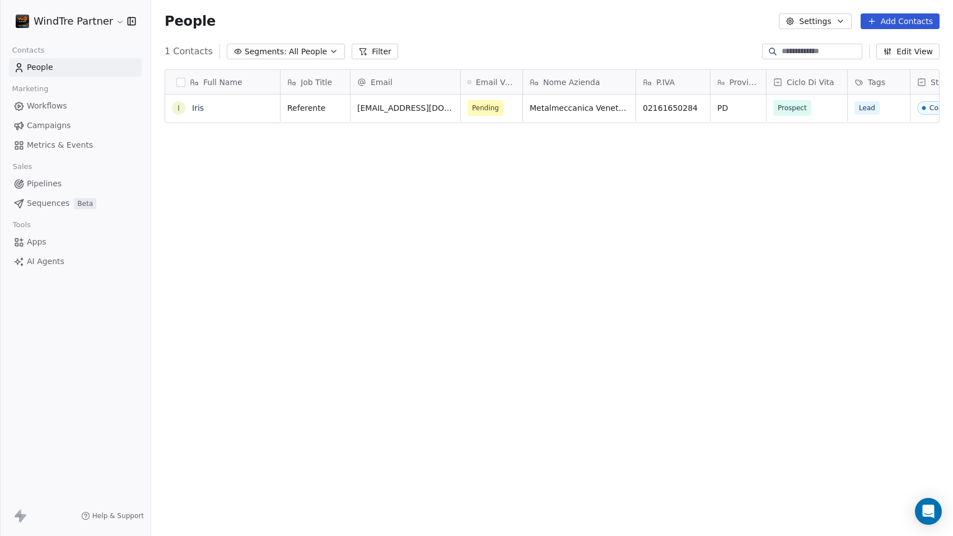
scroll to position [464, 793]
click at [36, 263] on span "AI Agents" at bounding box center [46, 262] width 38 height 12
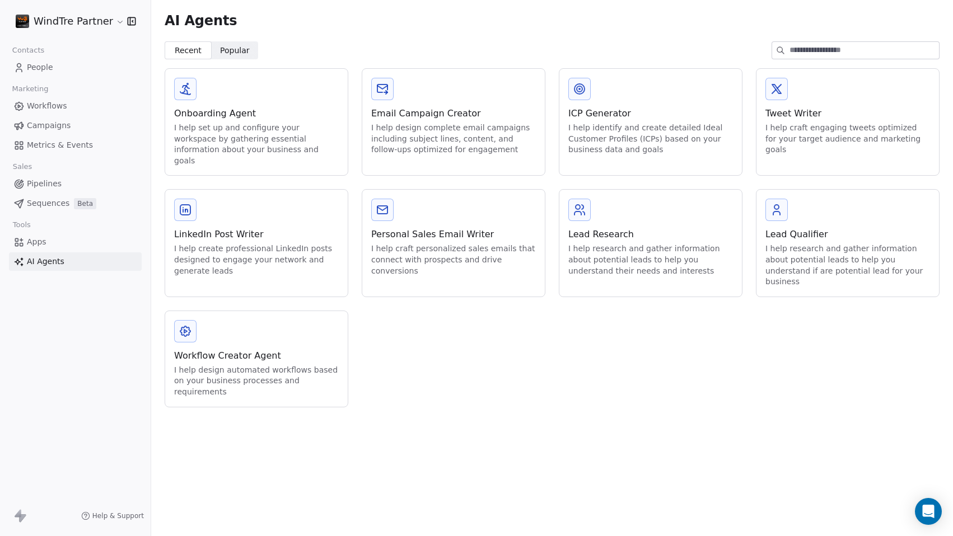
click at [833, 228] on div "Lead Qualifier" at bounding box center [847, 234] width 165 height 13
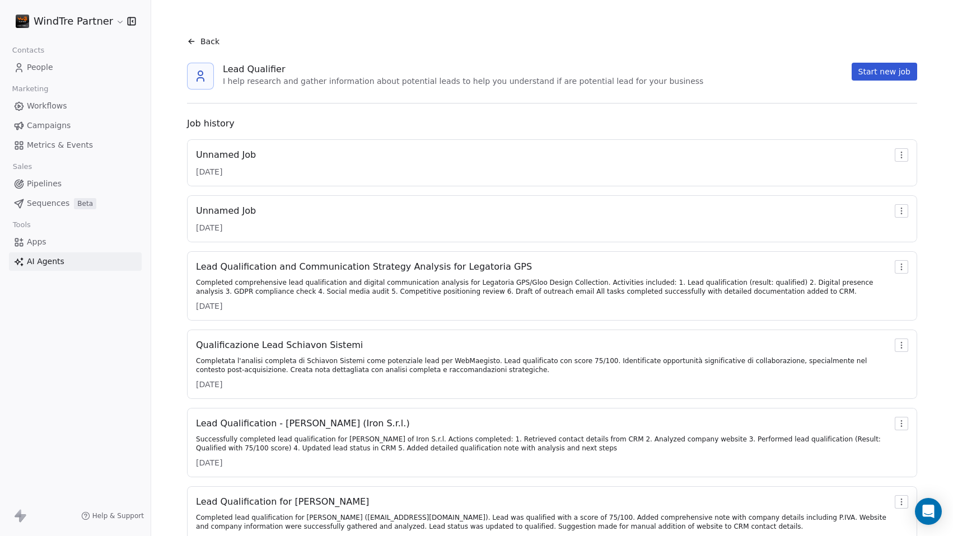
click at [58, 266] on span "AI Agents" at bounding box center [46, 262] width 38 height 12
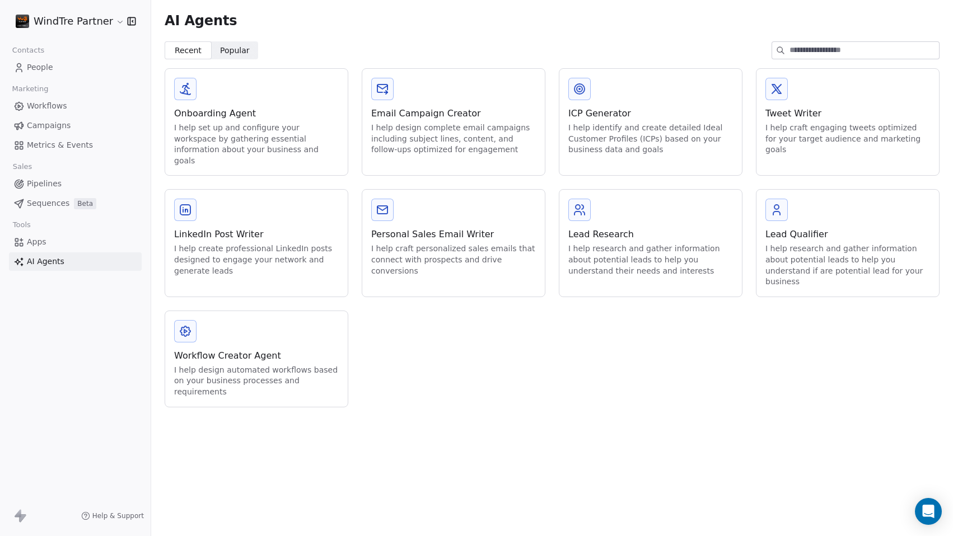
click at [426, 228] on div "Personal Sales Email Writer" at bounding box center [453, 234] width 165 height 13
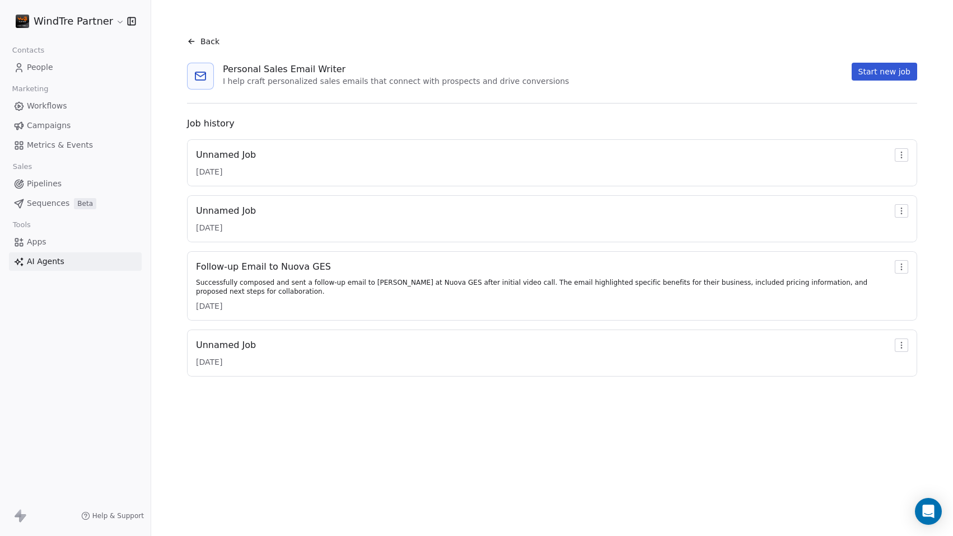
click at [315, 167] on div "Unnamed Job [DATE]" at bounding box center [552, 162] width 712 height 29
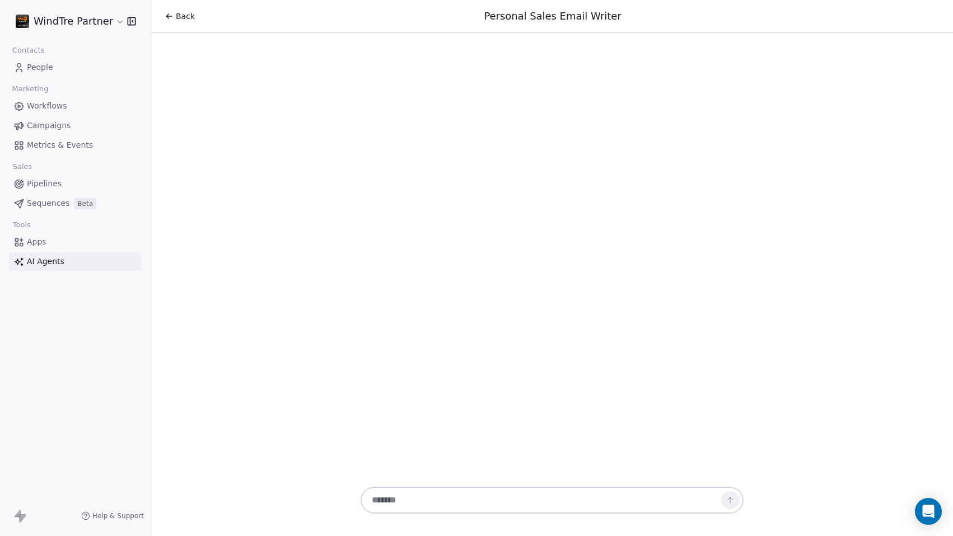
click at [181, 12] on span "Back" at bounding box center [185, 16] width 19 height 11
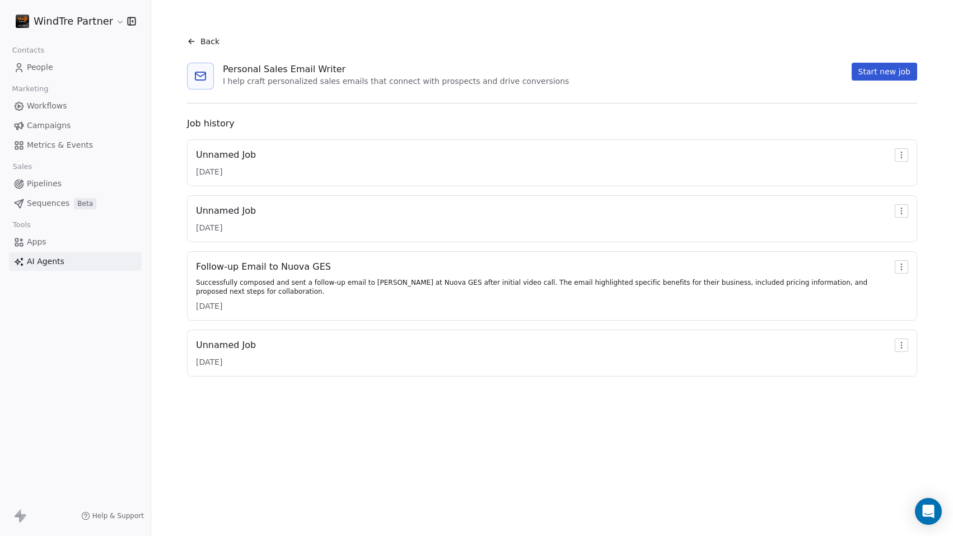
click at [325, 167] on div "Unnamed Job [DATE]" at bounding box center [552, 162] width 712 height 29
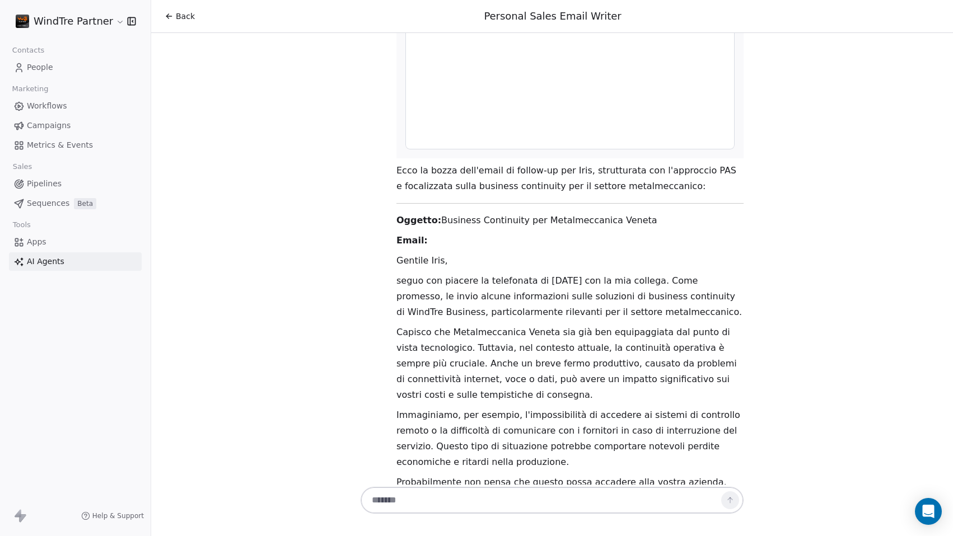
scroll to position [1081, 0]
